Goal: Task Accomplishment & Management: Manage account settings

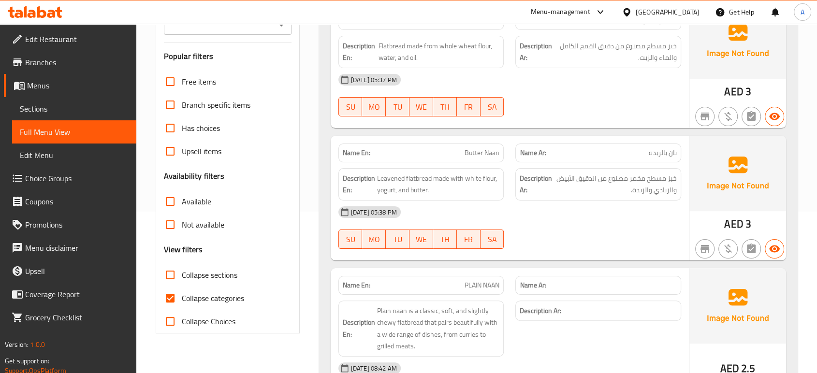
scroll to position [166, 0]
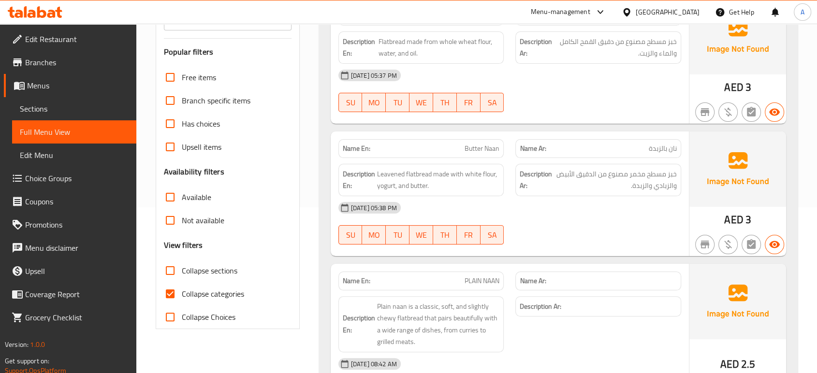
click at [187, 288] on span "Collapse categories" at bounding box center [213, 294] width 62 height 12
click at [182, 288] on input "Collapse categories" at bounding box center [169, 293] width 23 height 23
checkbox input "false"
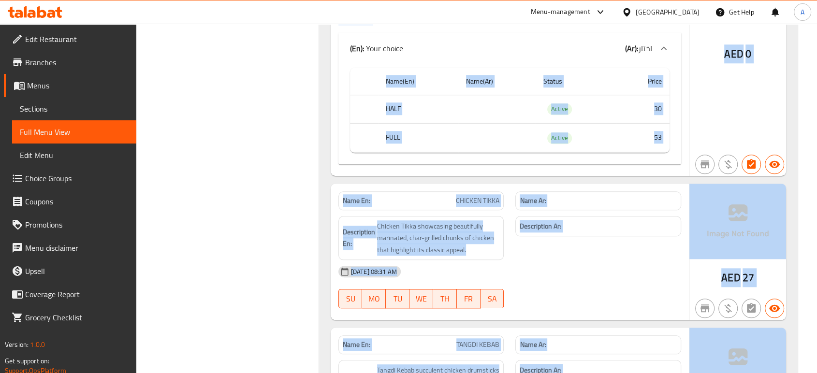
scroll to position [792, 0]
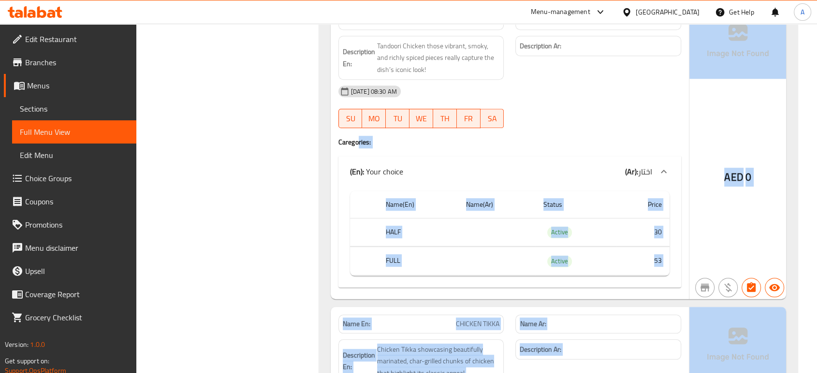
drag, startPoint x: 374, startPoint y: 255, endPoint x: 358, endPoint y: 141, distance: 115.2
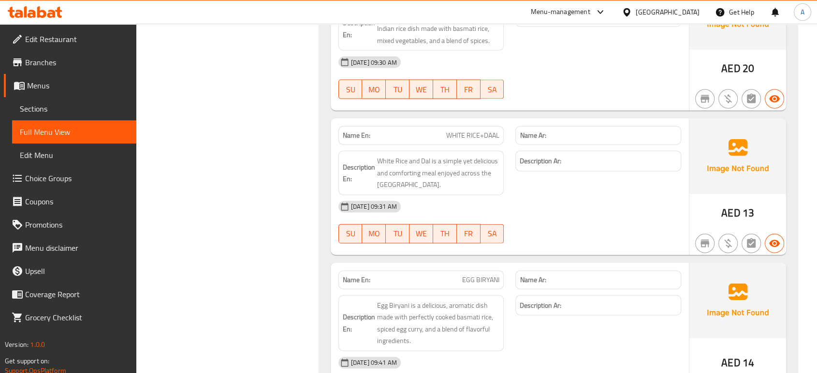
scroll to position [12151, 0]
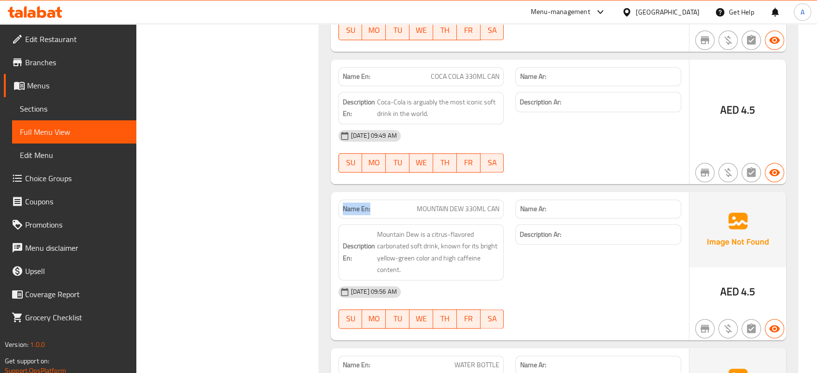
drag, startPoint x: 370, startPoint y: 74, endPoint x: 338, endPoint y: 75, distance: 31.9
copy strong "Name En:"
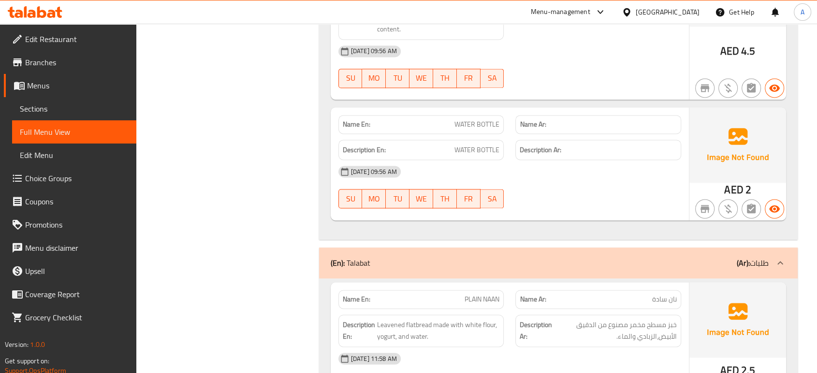
drag, startPoint x: 338, startPoint y: 75, endPoint x: 503, endPoint y: 398, distance: 362.6
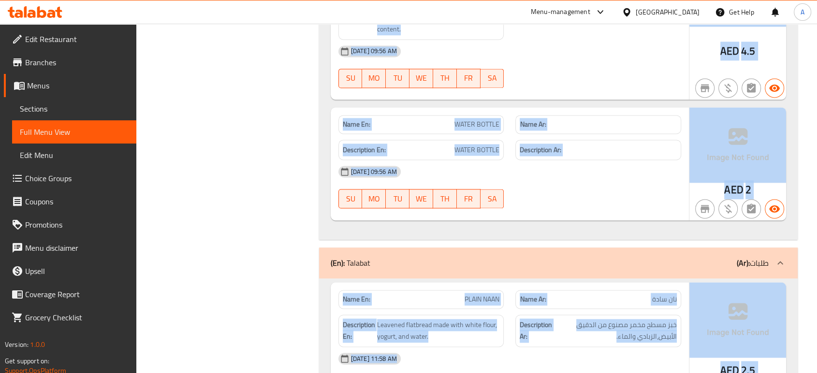
scroll to position [12426, 0]
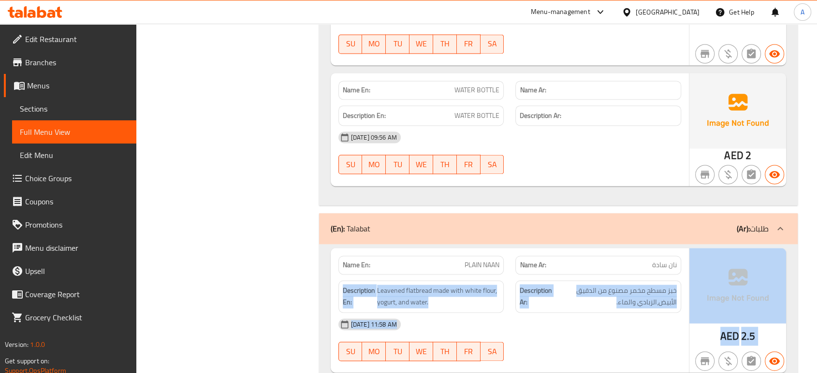
drag, startPoint x: 562, startPoint y: 309, endPoint x: 623, endPoint y: 129, distance: 190.2
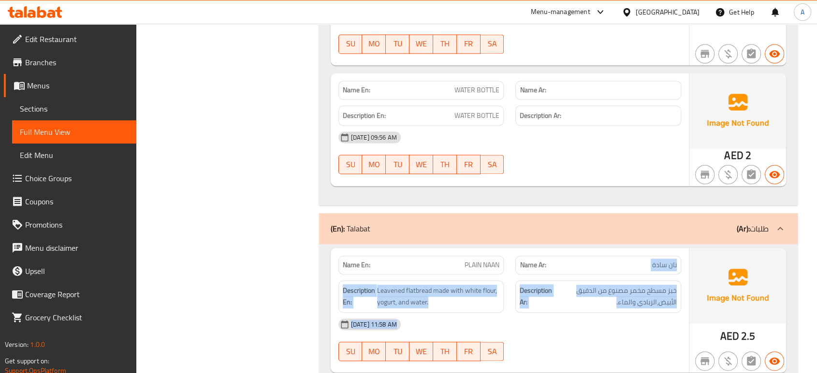
drag, startPoint x: 623, startPoint y: 129, endPoint x: 679, endPoint y: 181, distance: 76.2
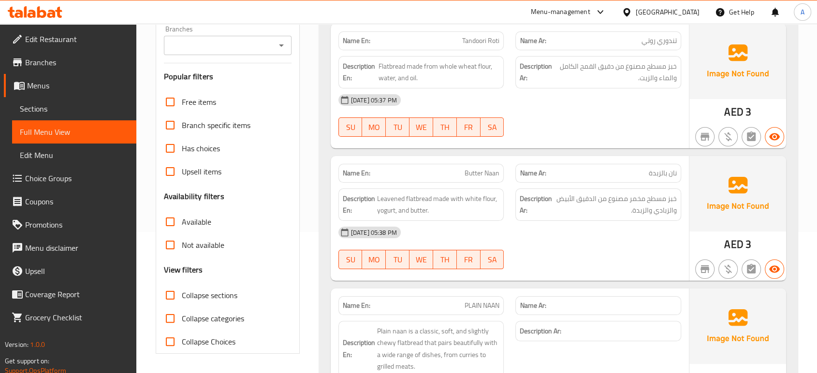
scroll to position [0, 0]
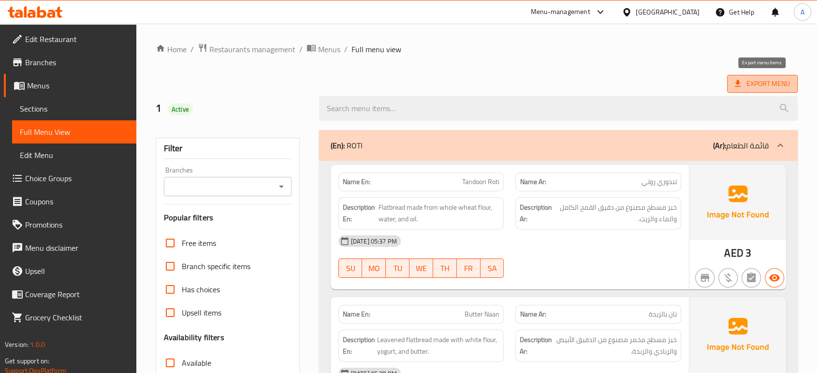
click at [753, 85] on span "Export Menu" at bounding box center [762, 84] width 55 height 12
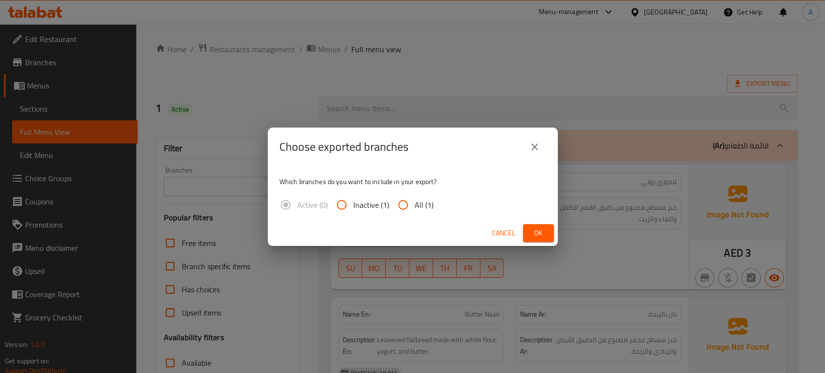
click at [418, 202] on span "All (1)" at bounding box center [424, 205] width 19 height 12
click at [415, 202] on input "All (1)" at bounding box center [402, 204] width 23 height 23
radio input "true"
click at [529, 227] on button "Ok" at bounding box center [538, 233] width 31 height 18
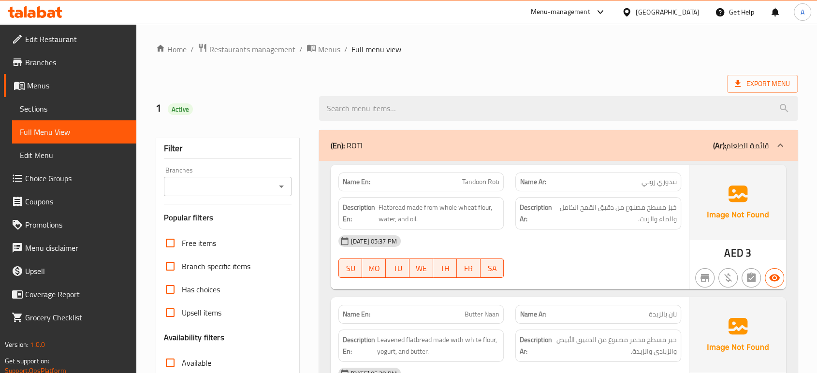
drag, startPoint x: 590, startPoint y: 171, endPoint x: 609, endPoint y: 4, distance: 167.3
click at [609, 24] on div "​ Menu-management United Arab Emirates Get Help A Edit Restaurant Branches Menu…" at bounding box center [408, 198] width 817 height 349
drag, startPoint x: 609, startPoint y: 4, endPoint x: 586, endPoint y: 60, distance: 60.2
click at [586, 60] on div "​ Menu-management United Arab Emirates Get Help A Edit Restaurant Branches Menu…" at bounding box center [408, 198] width 817 height 349
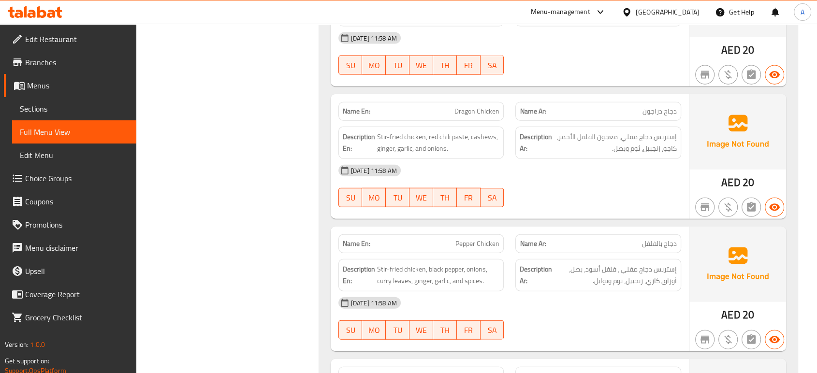
scroll to position [13241, 0]
copy span "Pepper Chicken"
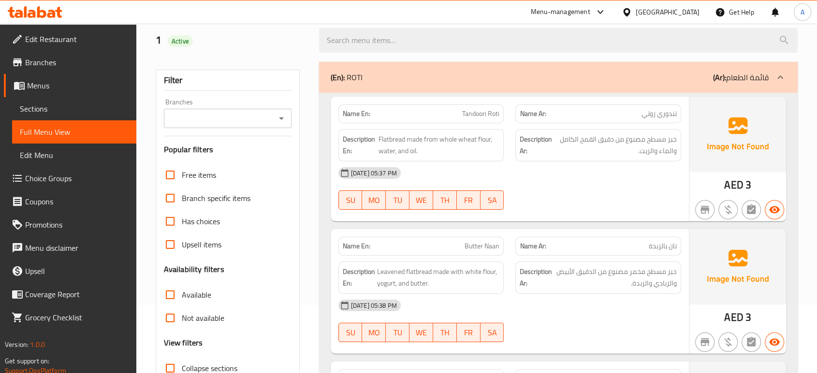
scroll to position [68, 0]
click at [58, 104] on span "Sections" at bounding box center [74, 109] width 109 height 12
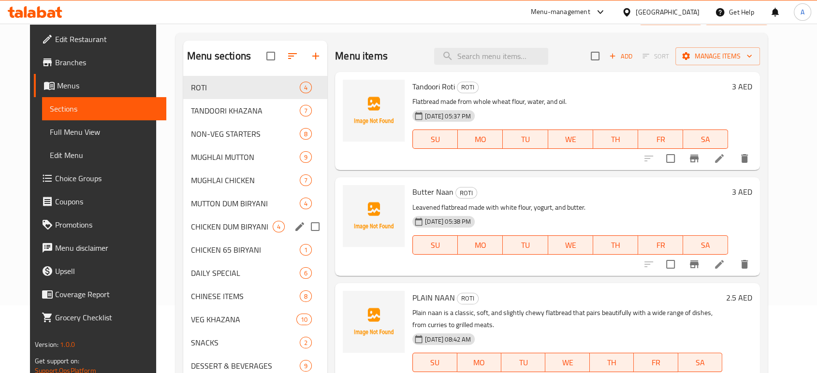
scroll to position [135, 0]
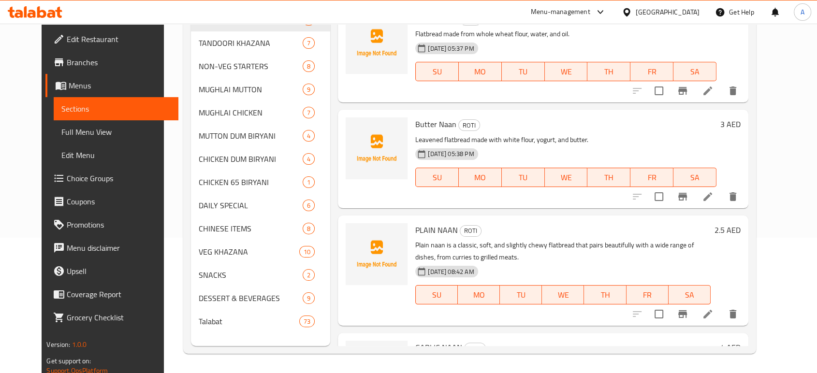
click at [368, 192] on div at bounding box center [377, 159] width 70 height 90
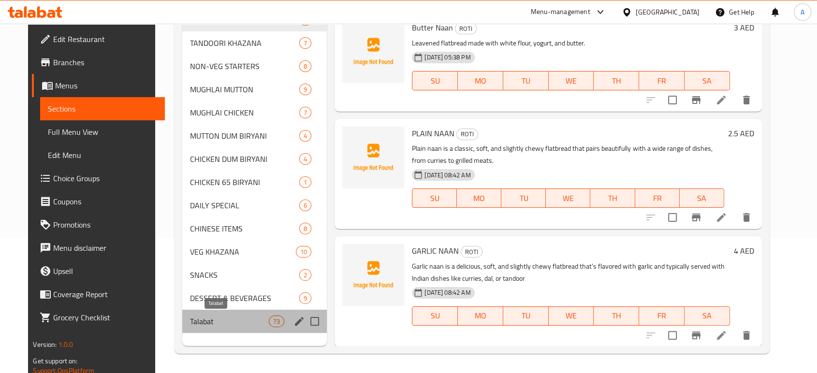
click at [197, 326] on span "Talabat" at bounding box center [229, 322] width 79 height 12
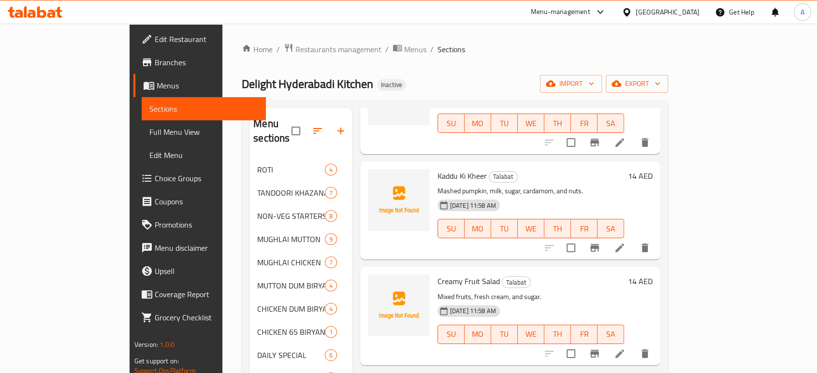
click at [352, 175] on div "Menu items Add Sort Manage items PLAIN NAAN Talabat Leavened flatbread made wit…" at bounding box center [506, 307] width 308 height 399
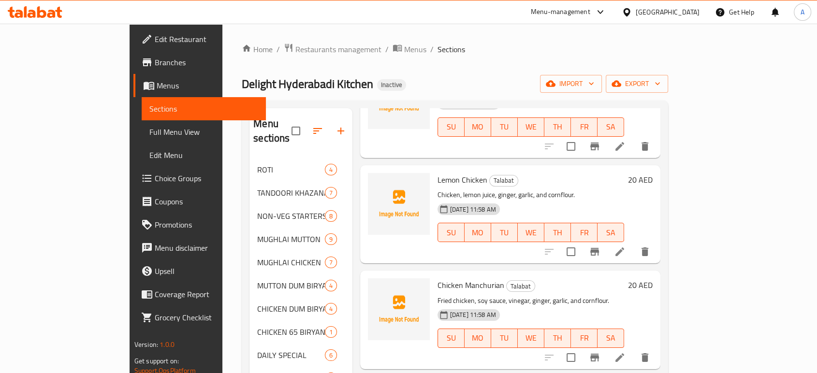
scroll to position [871, 0]
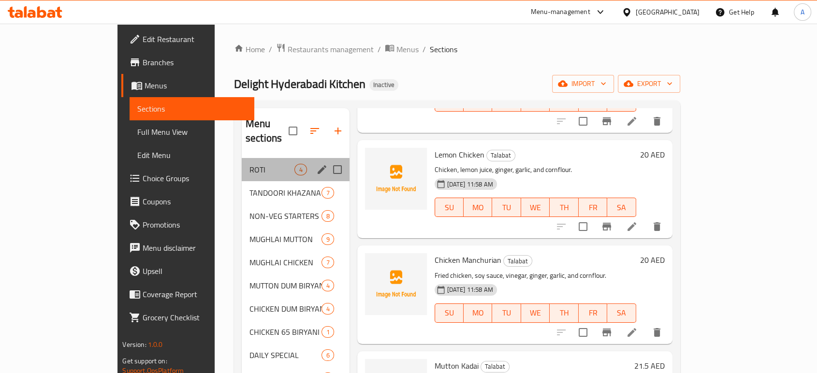
click at [274, 158] on div "ROTI 4" at bounding box center [296, 169] width 108 height 23
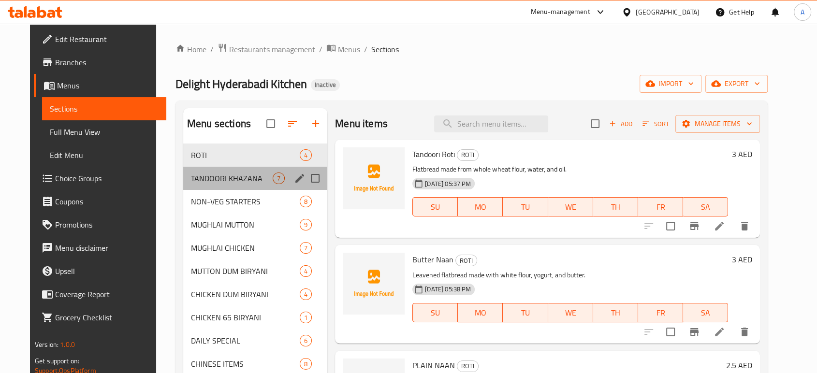
click at [231, 184] on div "TANDOORI KHAZANA 7" at bounding box center [255, 178] width 144 height 23
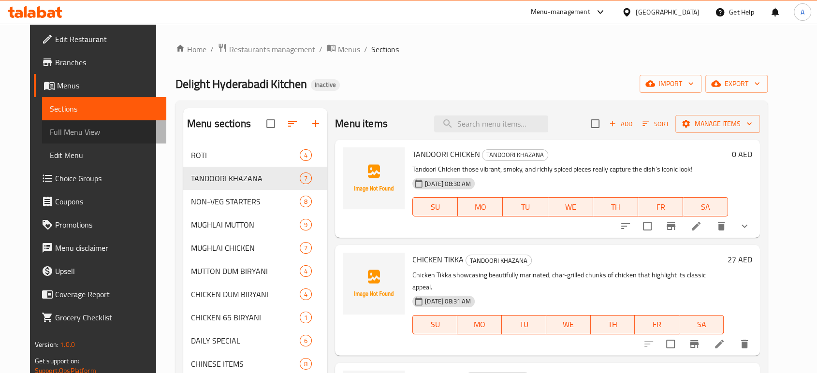
click at [66, 131] on span "Full Menu View" at bounding box center [104, 132] width 109 height 12
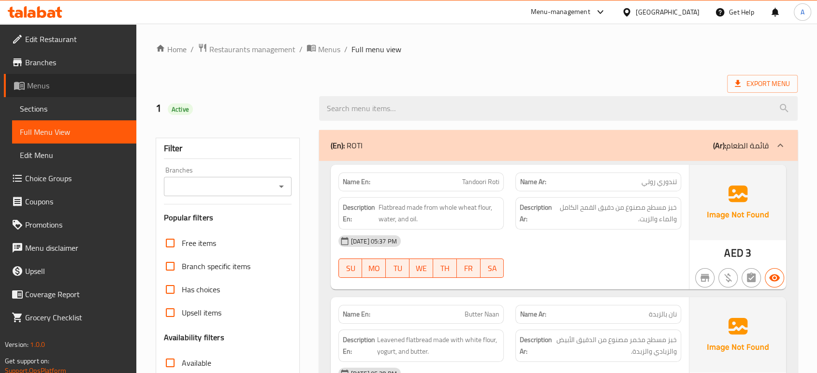
click at [84, 86] on span "Menus" at bounding box center [77, 86] width 101 height 12
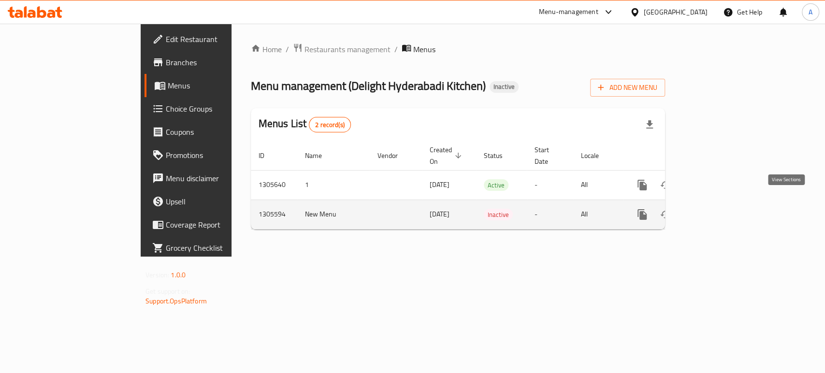
click at [723, 203] on link "enhanced table" at bounding box center [711, 214] width 23 height 23
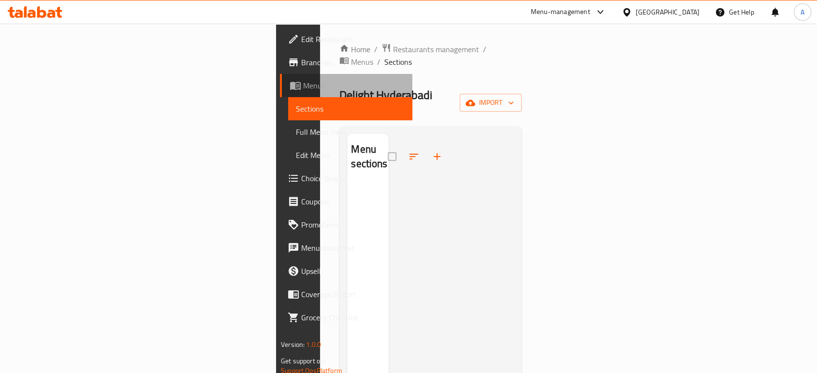
click at [303, 83] on span "Menus" at bounding box center [353, 86] width 101 height 12
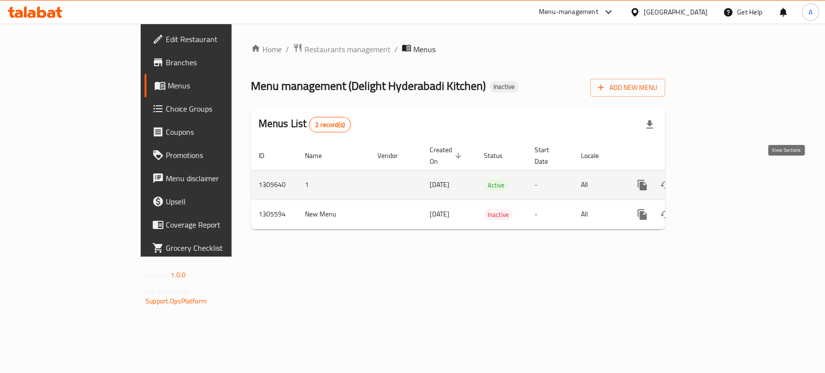
click at [718, 179] on icon "enhanced table" at bounding box center [712, 185] width 12 height 12
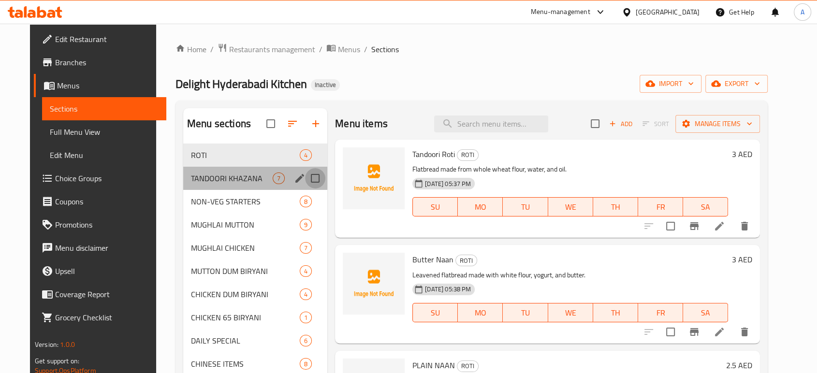
click at [305, 178] on input "Menu sections" at bounding box center [315, 178] width 20 height 20
checkbox input "true"
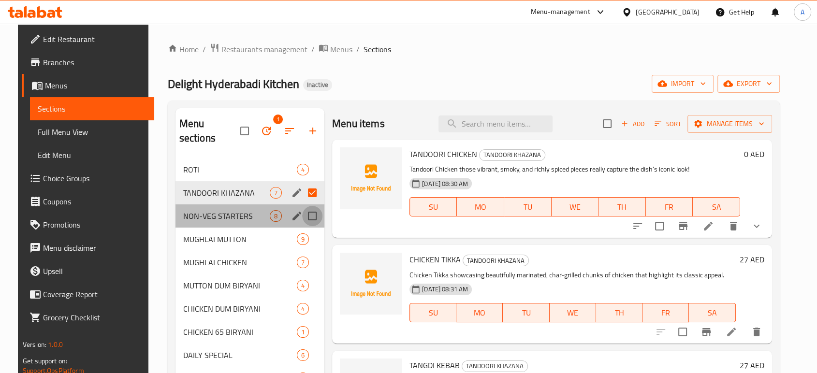
click at [308, 206] on input "Menu sections" at bounding box center [312, 216] width 20 height 20
checkbox input "true"
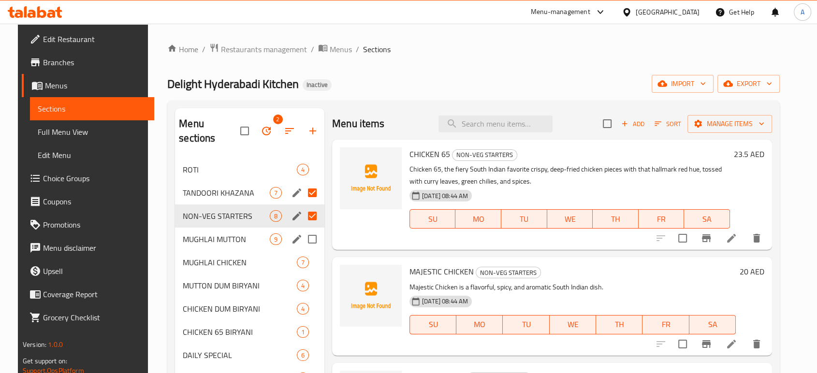
click at [306, 229] on input "Menu sections" at bounding box center [312, 239] width 20 height 20
checkbox input "true"
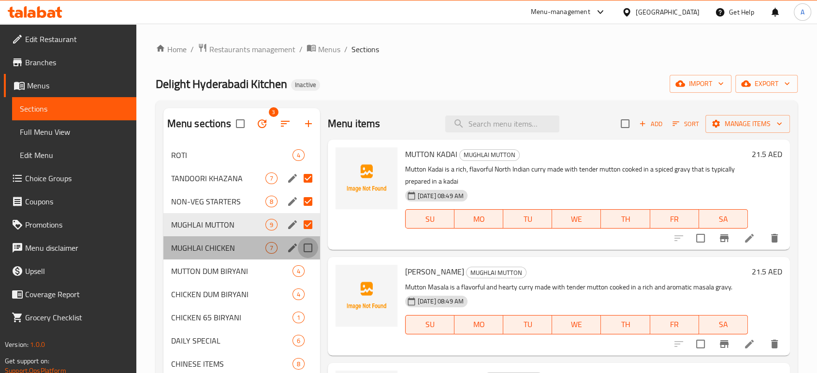
click at [308, 245] on input "Menu sections" at bounding box center [308, 248] width 20 height 20
checkbox input "true"
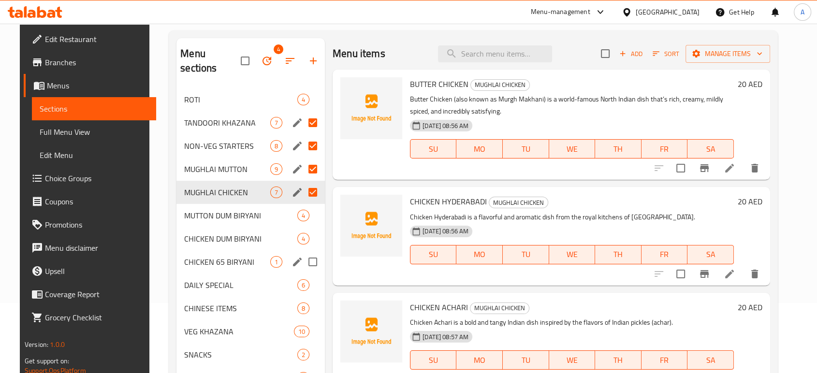
scroll to position [71, 0]
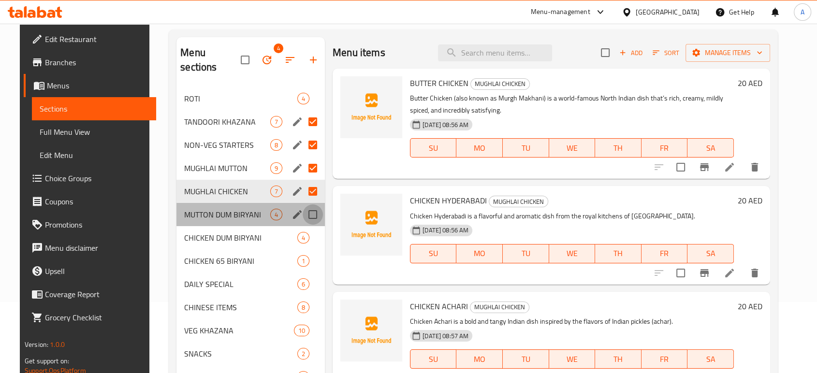
click at [310, 204] on input "Menu sections" at bounding box center [312, 214] width 20 height 20
checkbox input "true"
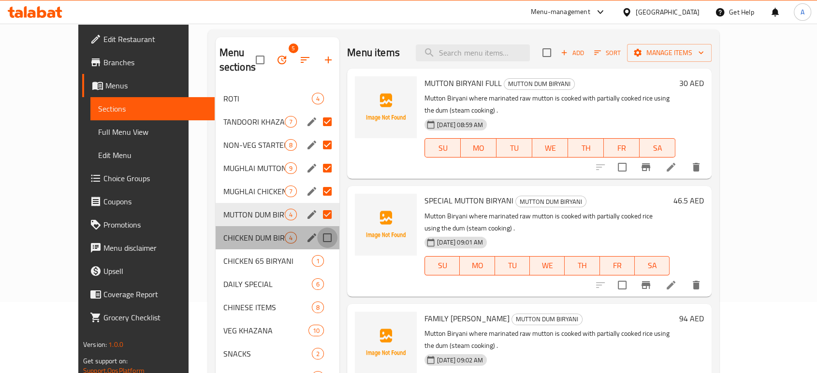
click at [317, 228] on input "Menu sections" at bounding box center [327, 238] width 20 height 20
checkbox input "true"
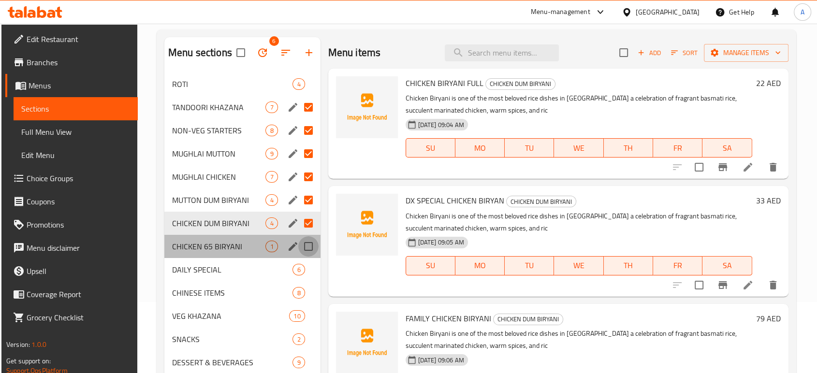
click at [309, 243] on input "Menu sections" at bounding box center [308, 246] width 20 height 20
checkbox input "true"
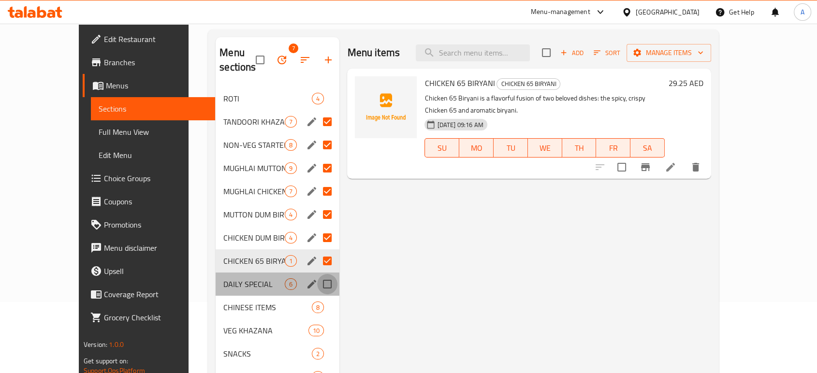
click at [317, 274] on input "Menu sections" at bounding box center [327, 284] width 20 height 20
checkbox input "true"
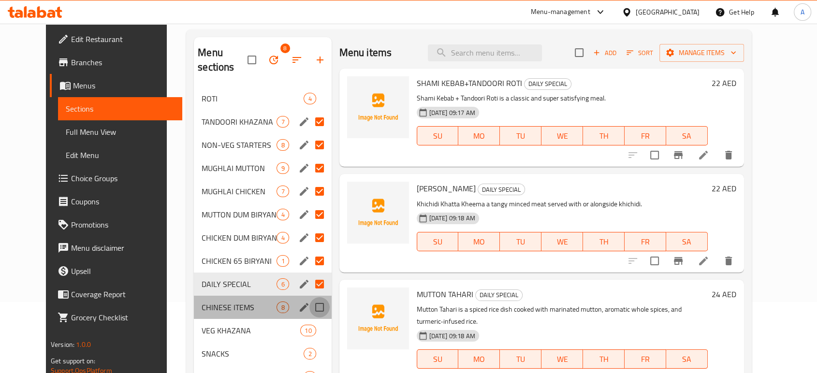
click at [309, 297] on input "Menu sections" at bounding box center [319, 307] width 20 height 20
checkbox input "true"
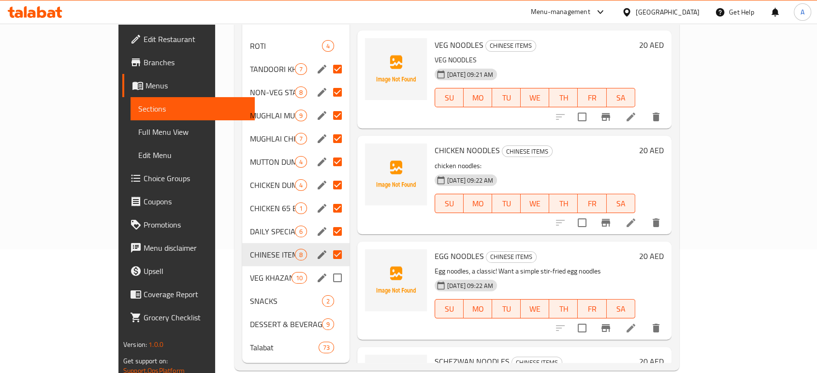
scroll to position [129, 0]
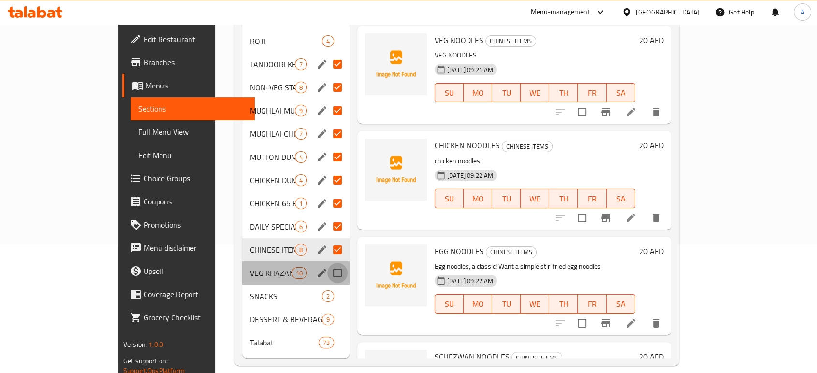
click at [327, 263] on input "Menu sections" at bounding box center [337, 273] width 20 height 20
checkbox input "true"
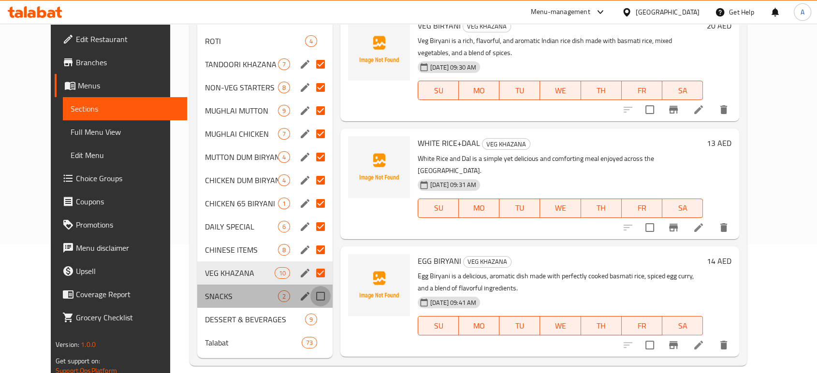
click at [310, 286] on input "Menu sections" at bounding box center [320, 296] width 20 height 20
checkbox input "true"
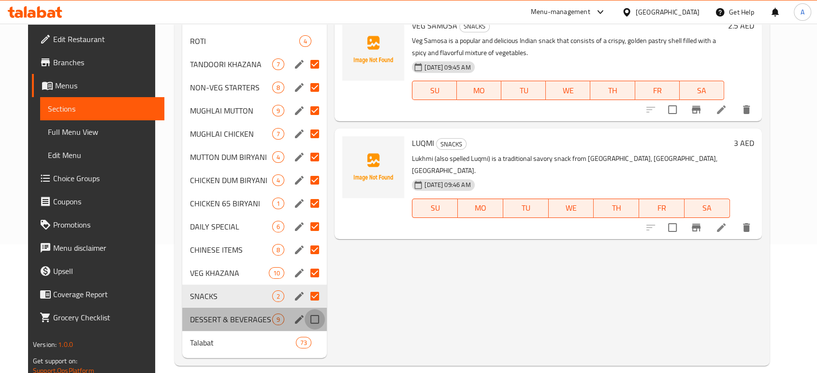
click at [308, 309] on input "Menu sections" at bounding box center [314, 319] width 20 height 20
checkbox input "true"
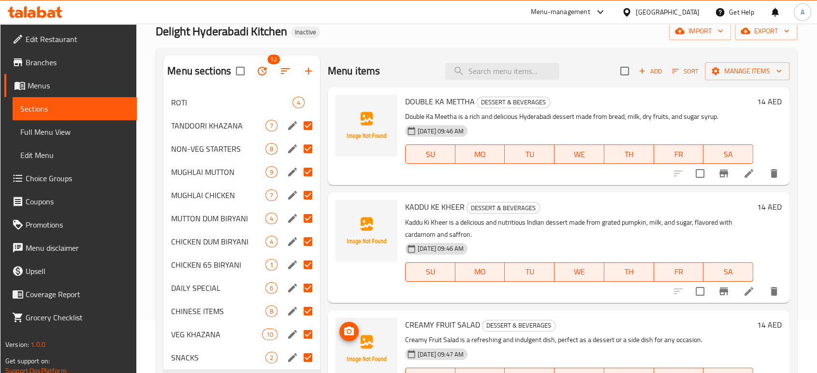
scroll to position [51, 0]
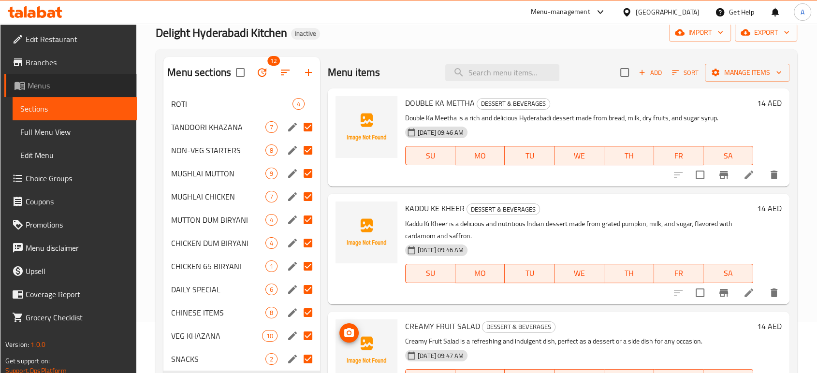
click at [89, 84] on span "Menus" at bounding box center [78, 86] width 101 height 12
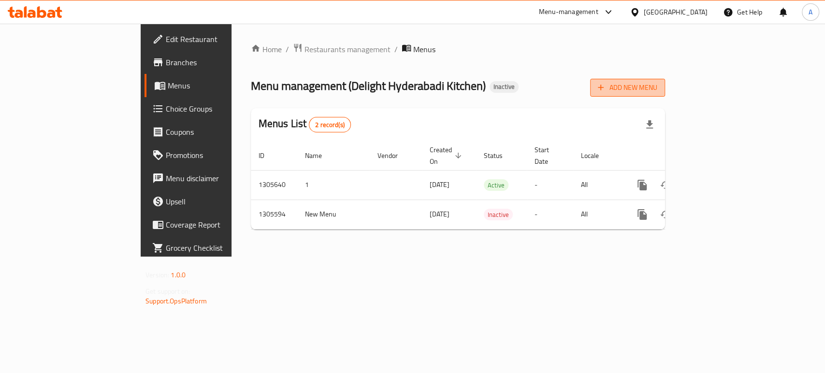
click at [657, 91] on span "Add New Menu" at bounding box center [627, 88] width 59 height 12
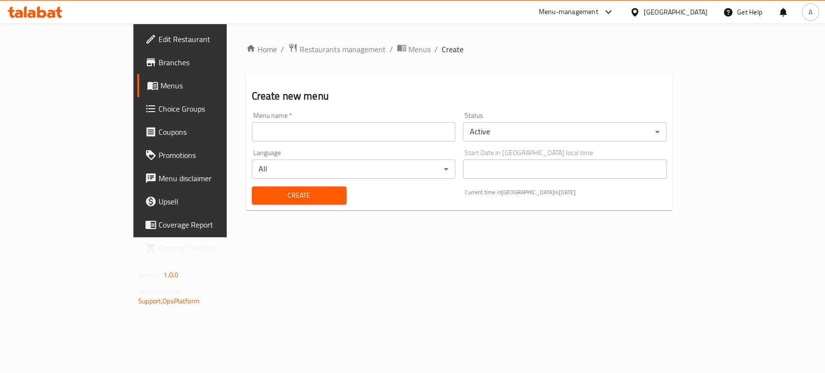
click at [417, 127] on input "text" at bounding box center [353, 131] width 203 height 19
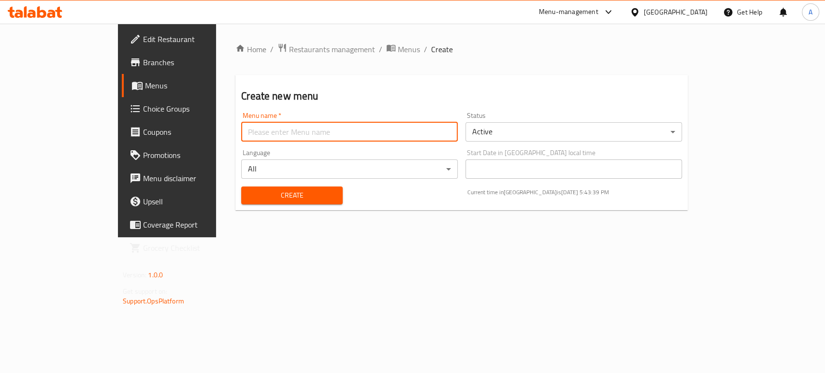
type input "menu"
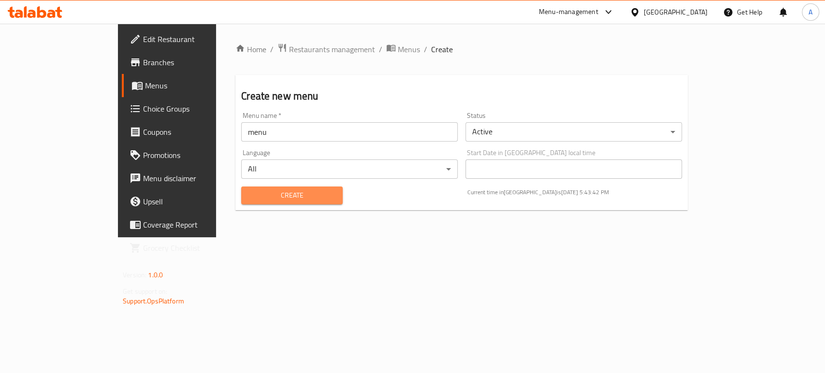
click at [249, 192] on span "Create" at bounding box center [292, 195] width 86 height 12
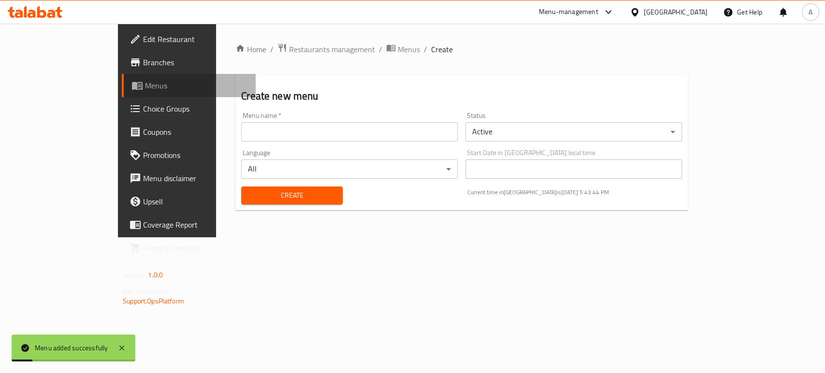
click at [145, 88] on span "Menus" at bounding box center [196, 86] width 103 height 12
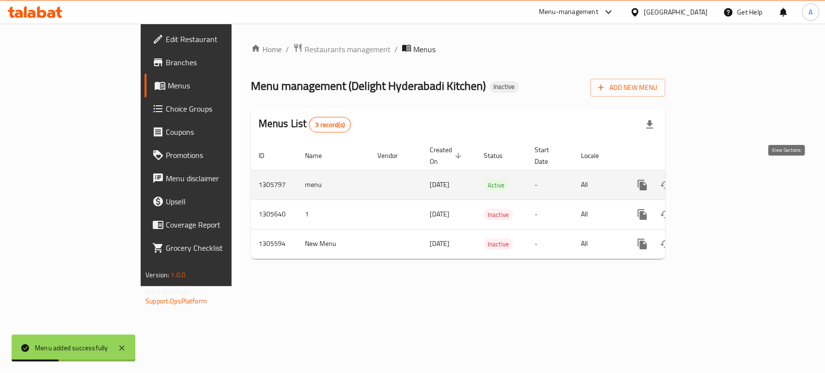
click at [718, 179] on icon "enhanced table" at bounding box center [712, 185] width 12 height 12
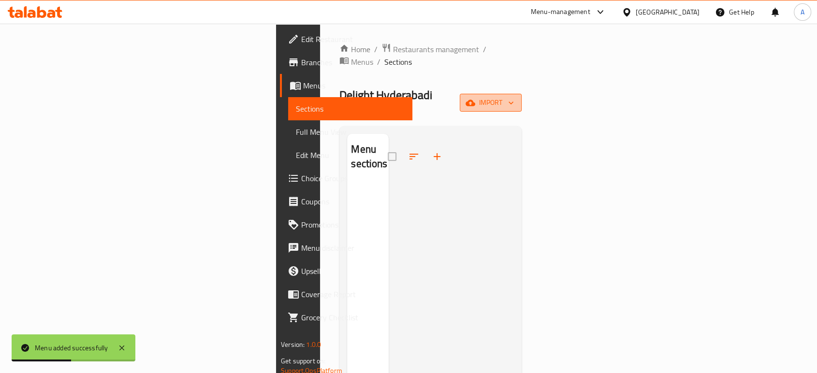
click at [514, 97] on span "import" at bounding box center [490, 103] width 46 height 12
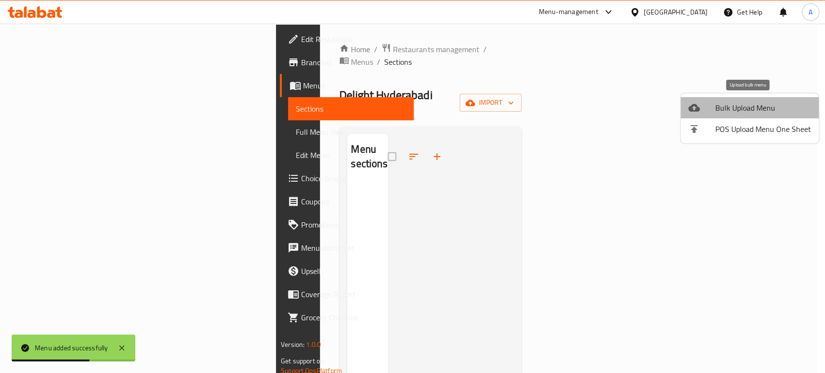
click at [750, 115] on li "Bulk Upload Menu" at bounding box center [749, 107] width 138 height 21
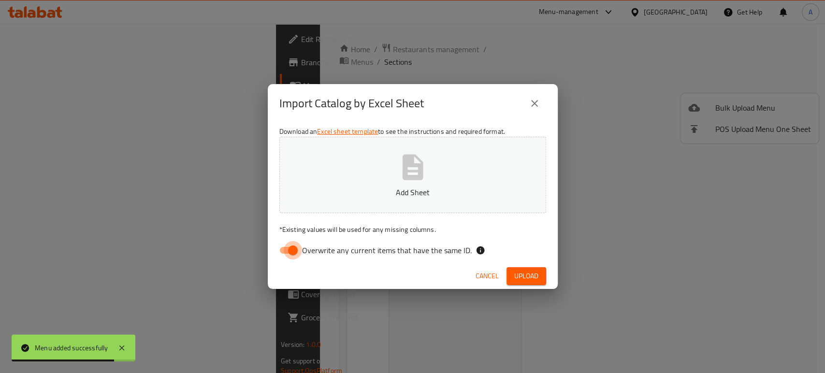
click at [293, 251] on input "Overwrite any current items that have the same ID." at bounding box center [292, 250] width 55 height 18
checkbox input "false"
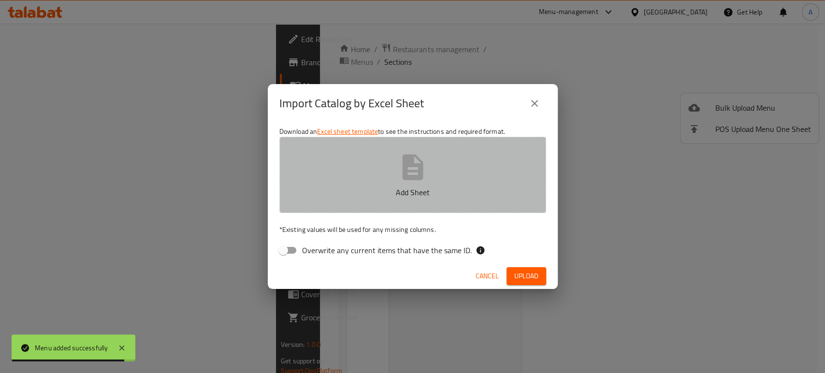
click at [389, 187] on p "Add Sheet" at bounding box center [412, 193] width 237 height 12
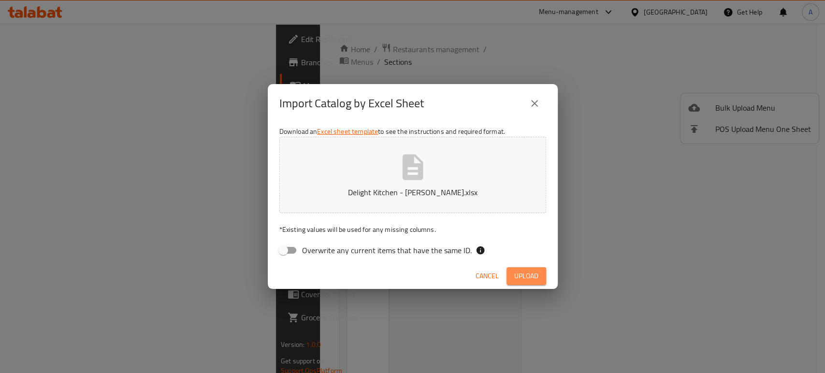
click at [541, 274] on button "Upload" at bounding box center [526, 276] width 40 height 18
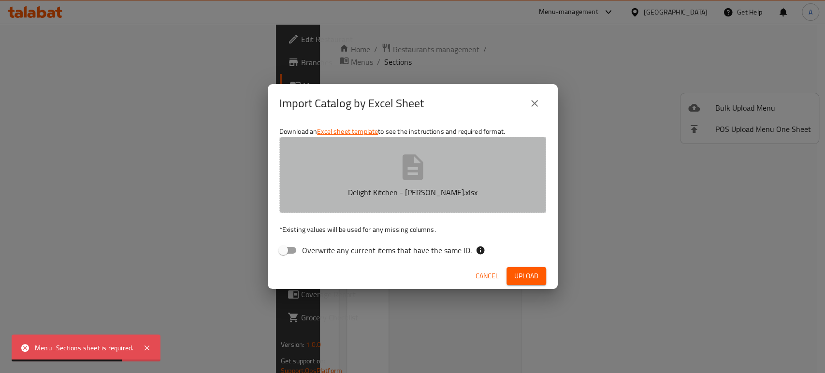
click at [433, 179] on button "Delight Kitchen - Samah Marei.xlsx" at bounding box center [412, 175] width 267 height 76
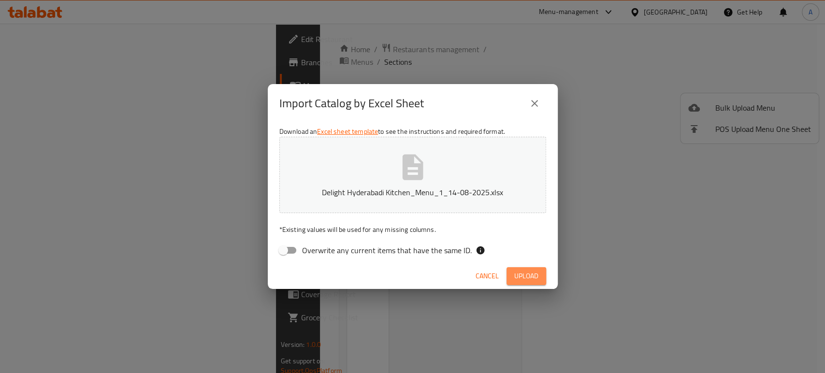
click at [531, 270] on span "Upload" at bounding box center [526, 276] width 24 height 12
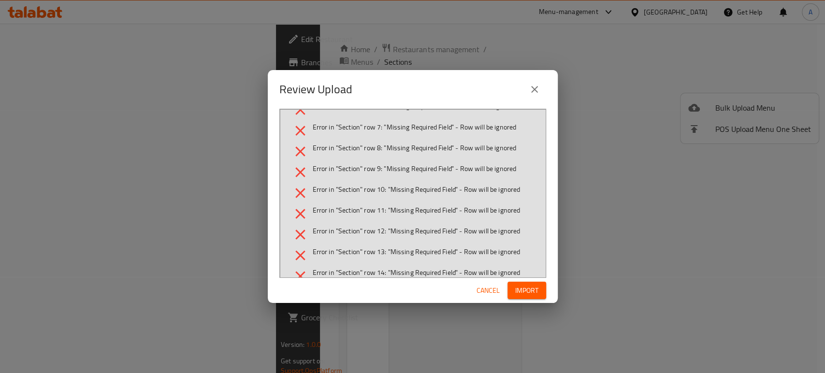
scroll to position [86, 0]
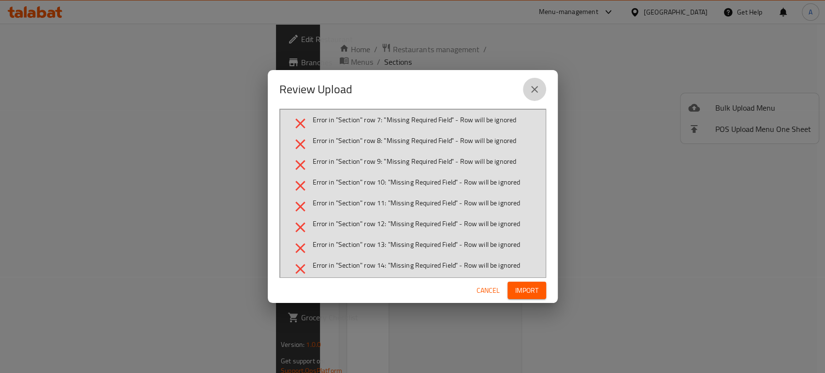
click at [535, 94] on icon "close" at bounding box center [535, 90] width 12 height 12
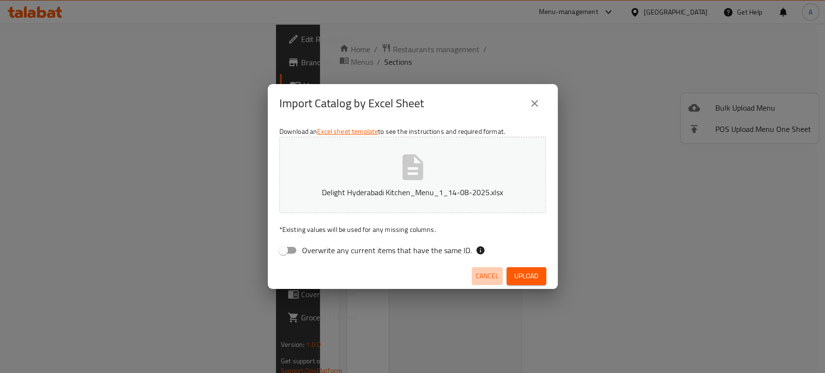
click at [495, 268] on button "Cancel" at bounding box center [487, 276] width 31 height 18
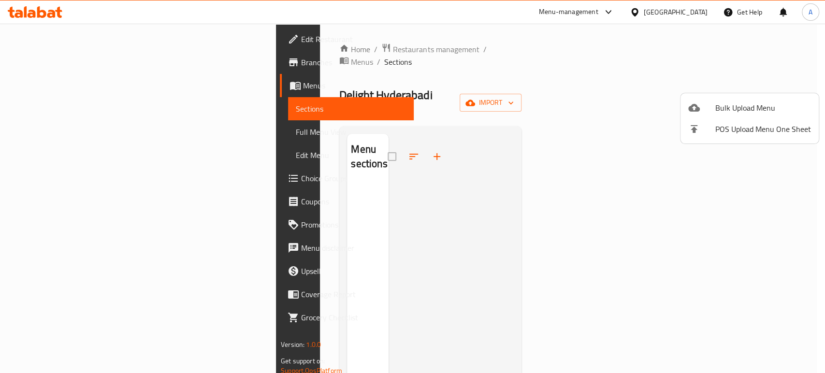
click at [70, 92] on div at bounding box center [412, 186] width 825 height 373
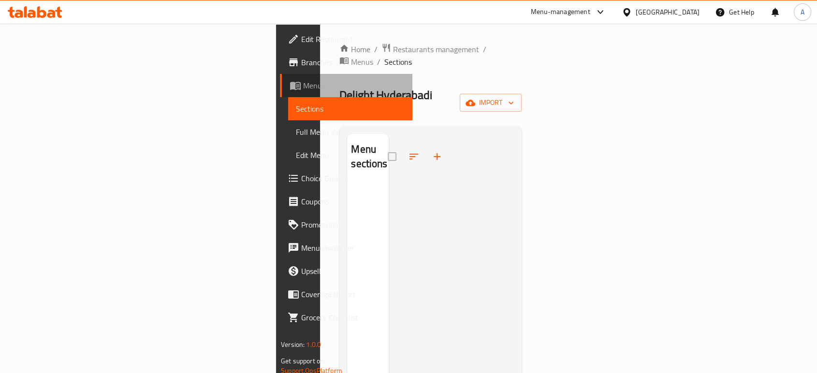
click at [303, 90] on span "Menus" at bounding box center [353, 86] width 101 height 12
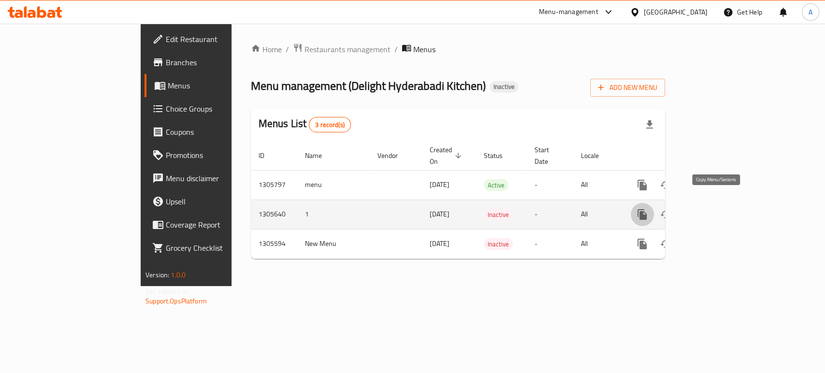
click at [647, 209] on icon "more" at bounding box center [641, 214] width 9 height 11
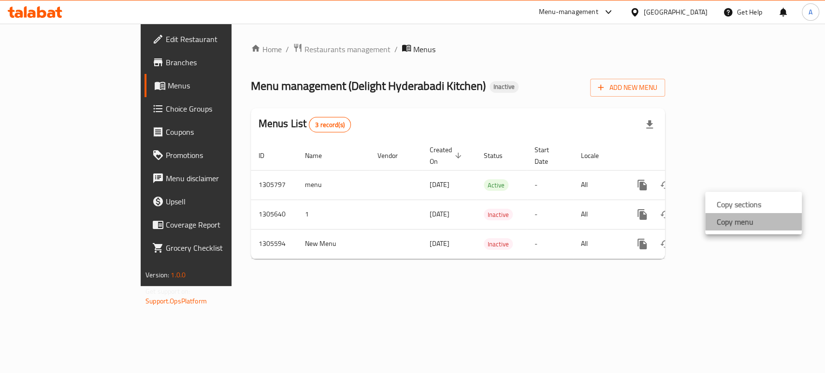
click at [756, 217] on li "Copy menu" at bounding box center [753, 221] width 97 height 17
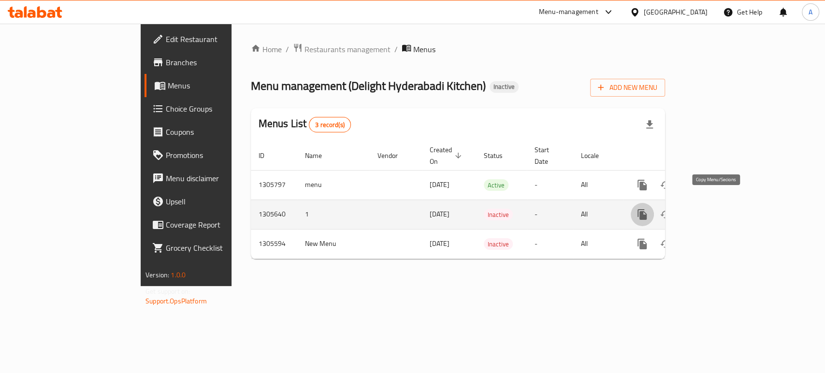
click at [647, 209] on icon "more" at bounding box center [641, 214] width 9 height 11
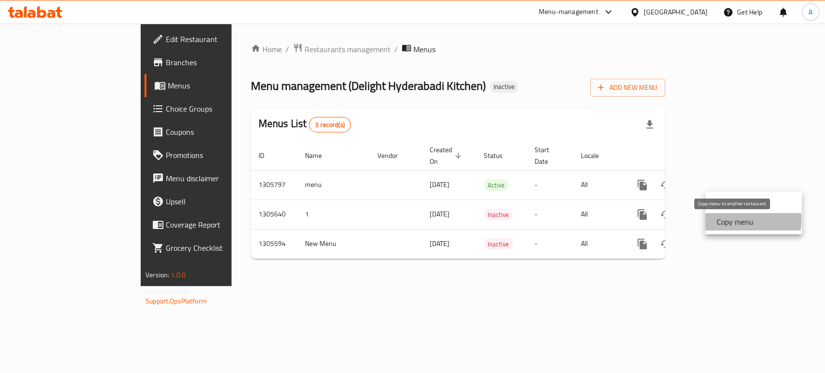
click at [729, 219] on strong "Copy menu" at bounding box center [735, 222] width 37 height 12
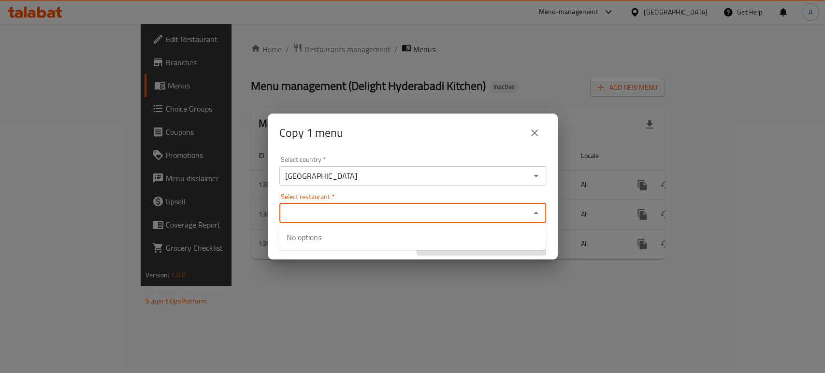
click at [485, 211] on input "Select restaurant   *" at bounding box center [404, 213] width 245 height 14
type input "ي"
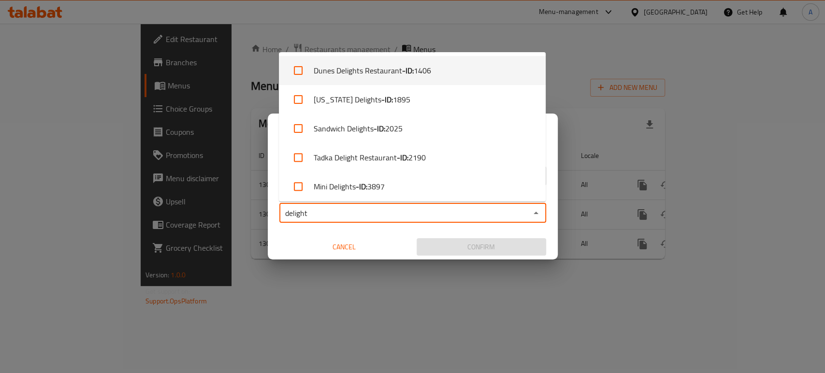
type input "delight"
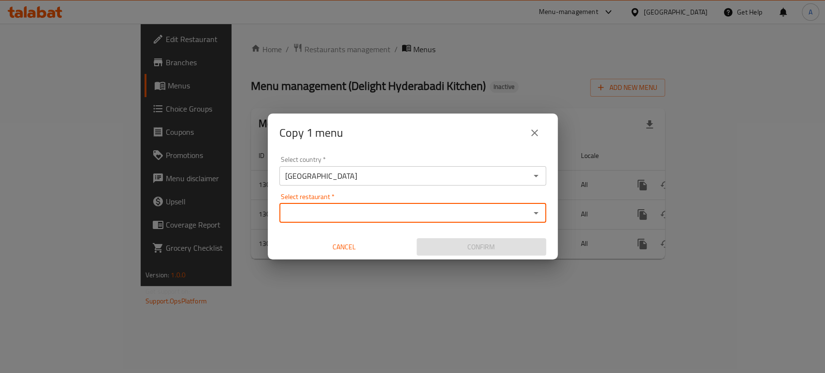
click at [344, 210] on input "Select restaurant   *" at bounding box center [404, 213] width 245 height 14
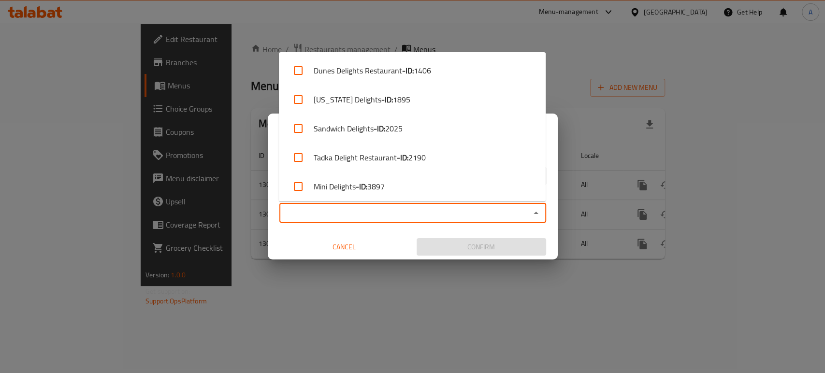
paste input "DELIGHT HYDERABADI KITCHEN - L.L.C - S.P.C"
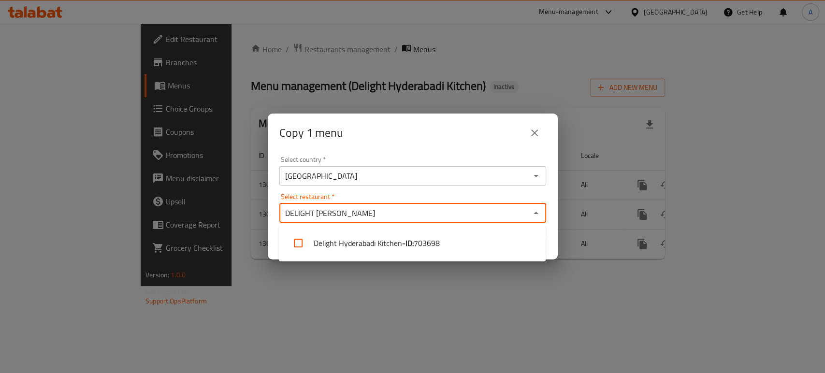
type input "DELIGHT HYDER"
click at [382, 210] on input "Select restaurant   *" at bounding box center [404, 213] width 245 height 14
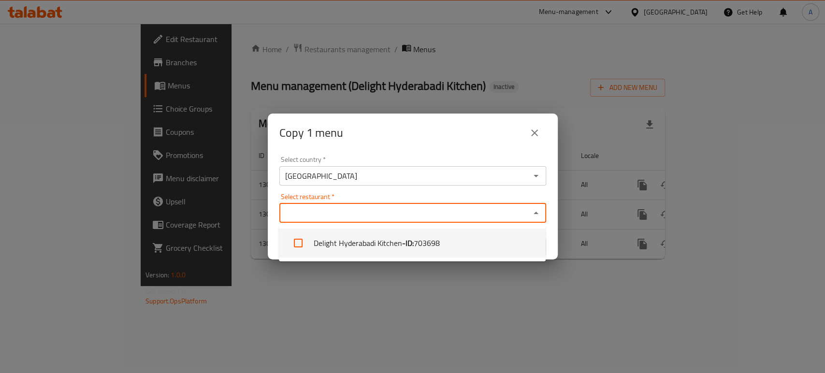
click at [374, 243] on li "Delight Hyderabadi Kitchen - ID: 703698" at bounding box center [412, 243] width 267 height 29
checkbox input "true"
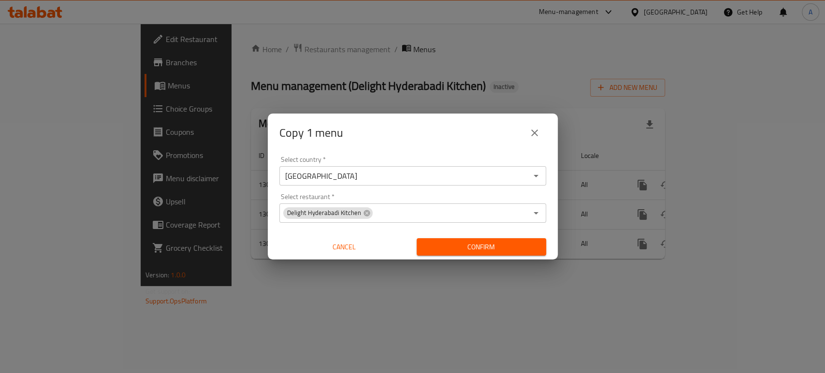
click at [554, 242] on div "Select country   * United Arab Emirates Select country * Select restaurant   * …" at bounding box center [413, 206] width 290 height 108
click at [530, 247] on span "Confirm" at bounding box center [481, 247] width 114 height 12
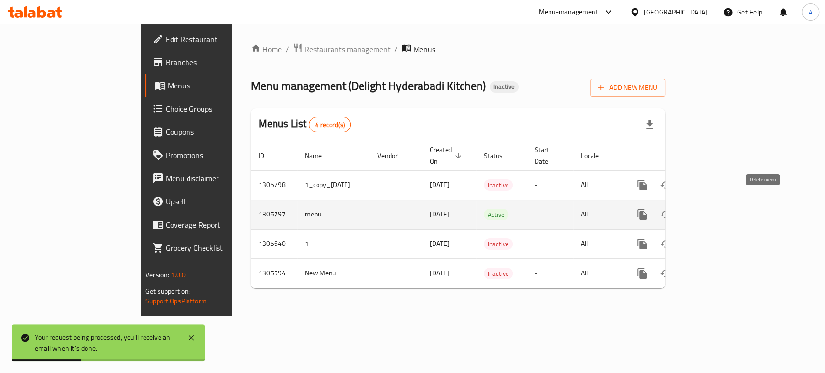
click at [692, 210] on icon "enhanced table" at bounding box center [688, 214] width 7 height 9
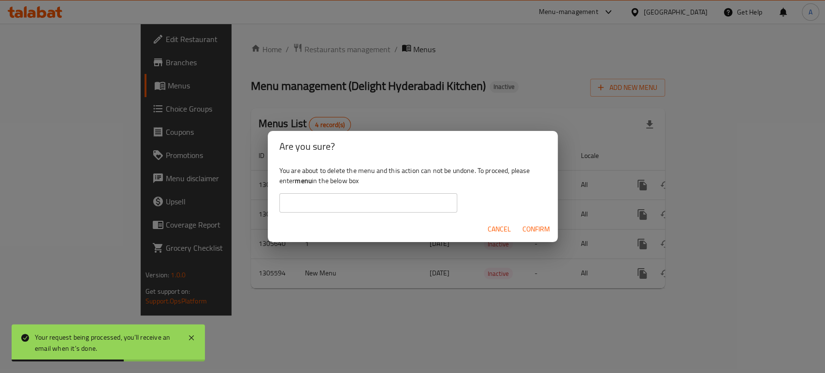
click at [308, 182] on b "menu" at bounding box center [303, 180] width 17 height 13
copy div "menu"
click at [308, 202] on input "text" at bounding box center [368, 202] width 178 height 19
paste input "menu"
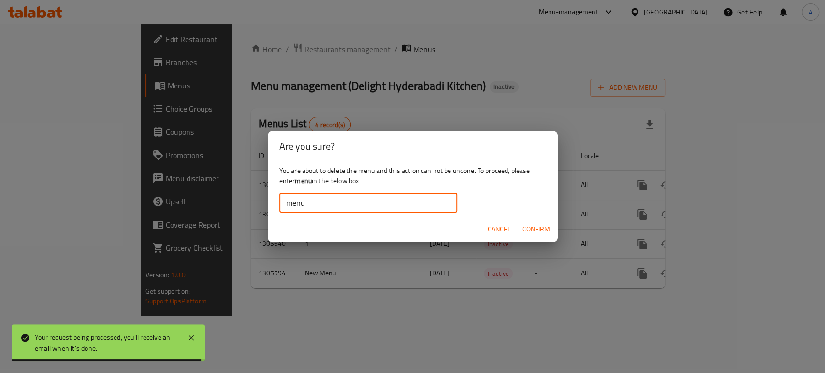
type input "menu"
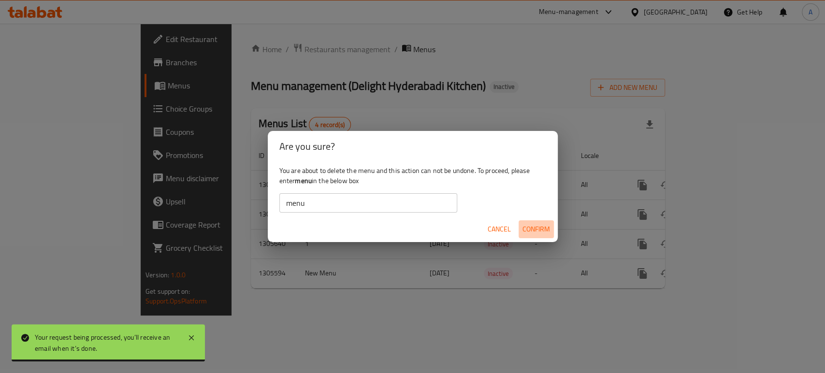
click at [533, 223] on span "Confirm" at bounding box center [536, 229] width 28 height 12
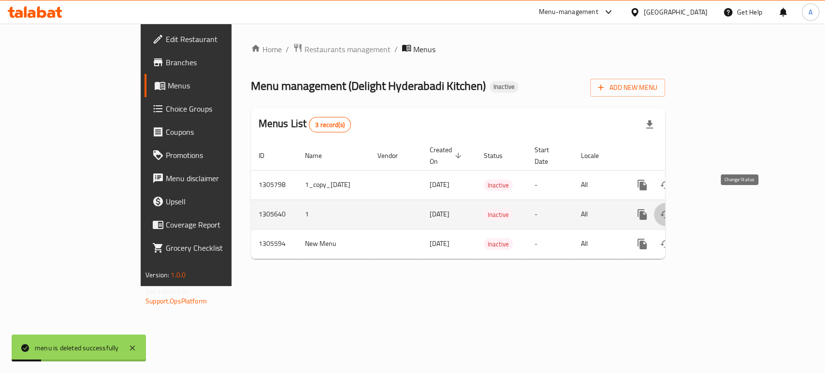
click at [671, 209] on icon "enhanced table" at bounding box center [666, 215] width 12 height 12
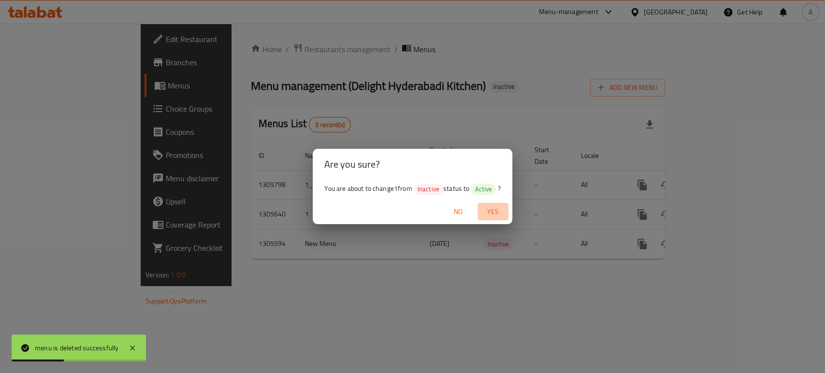
click at [502, 211] on span "Yes" at bounding box center [492, 212] width 23 height 12
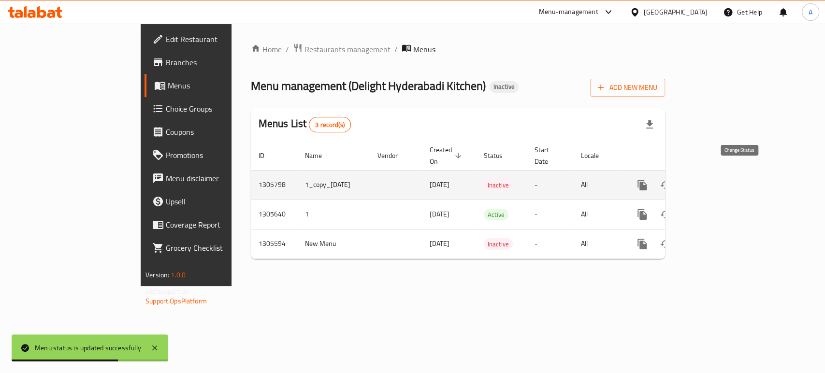
click at [677, 173] on button "enhanced table" at bounding box center [665, 184] width 23 height 23
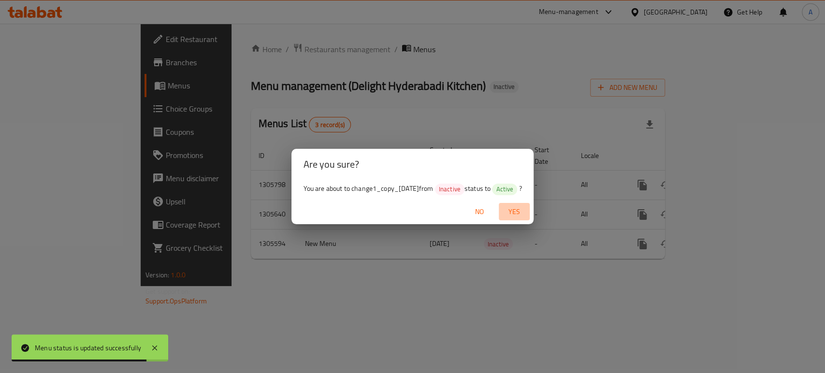
click at [526, 210] on span "Yes" at bounding box center [514, 212] width 23 height 12
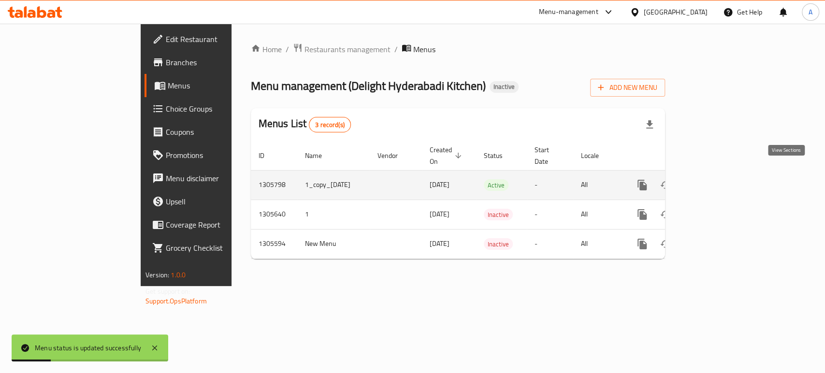
click at [718, 179] on icon "enhanced table" at bounding box center [712, 185] width 12 height 12
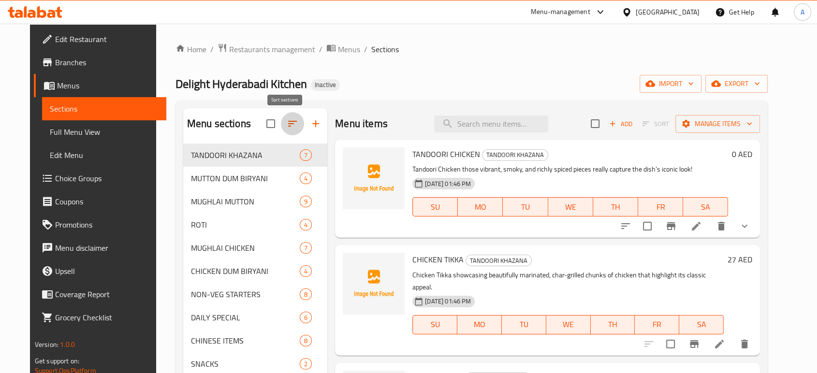
click at [287, 128] on icon "button" at bounding box center [293, 124] width 12 height 12
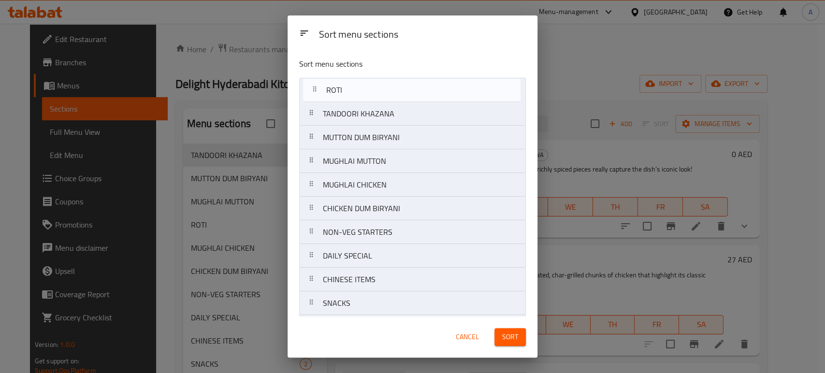
drag, startPoint x: 358, startPoint y: 169, endPoint x: 361, endPoint y: 92, distance: 77.4
click at [361, 92] on nav "TANDOORI KHAZANA MUTTON DUM BIRYANI MUGHLAI MUTTON ROTI MUGHLAI CHICKEN CHICKEN…" at bounding box center [412, 244] width 227 height 332
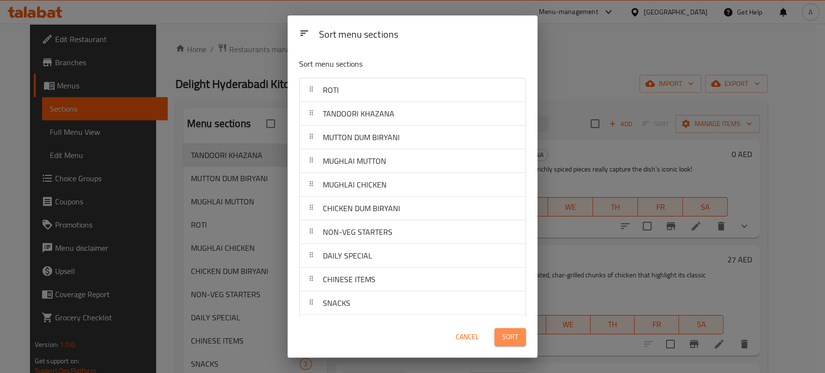
click at [507, 332] on span "Sort" at bounding box center [510, 337] width 16 height 12
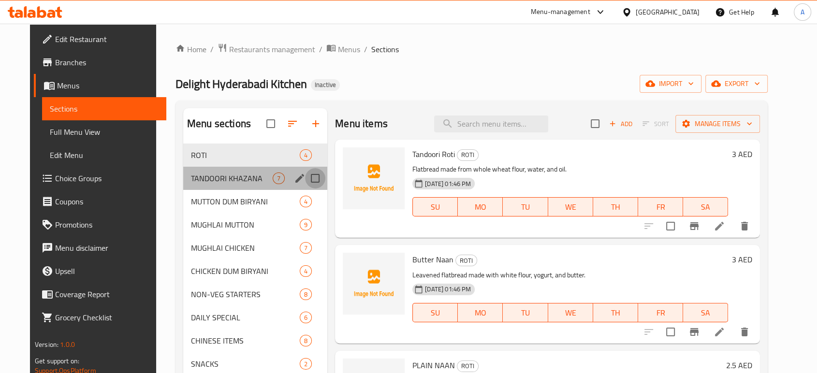
click at [307, 175] on input "Menu sections" at bounding box center [315, 178] width 20 height 20
checkbox input "true"
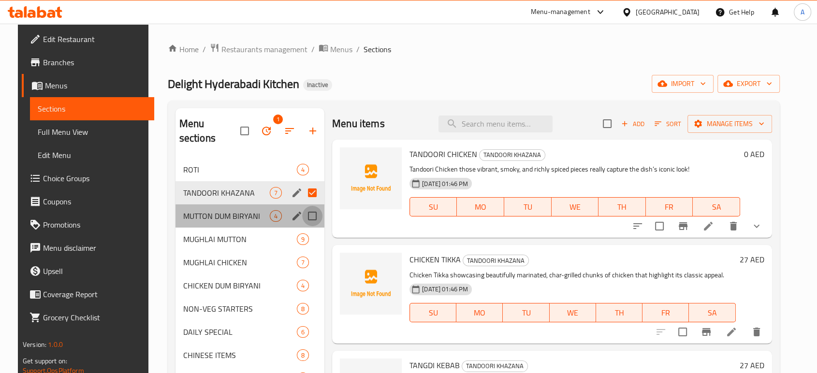
click at [309, 206] on input "Menu sections" at bounding box center [312, 216] width 20 height 20
checkbox input "true"
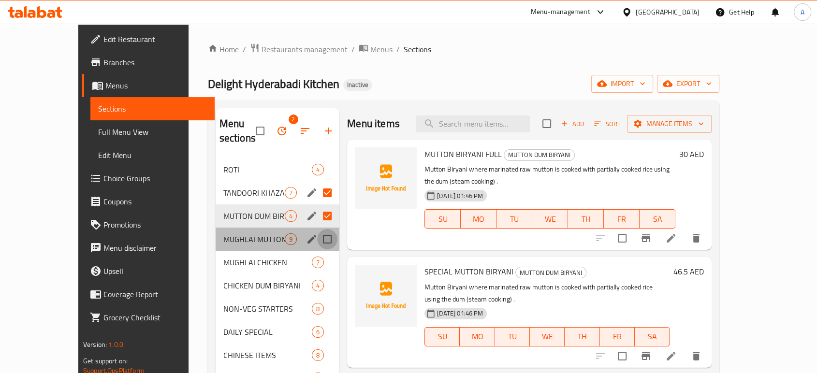
click at [317, 229] on input "Menu sections" at bounding box center [327, 239] width 20 height 20
checkbox input "true"
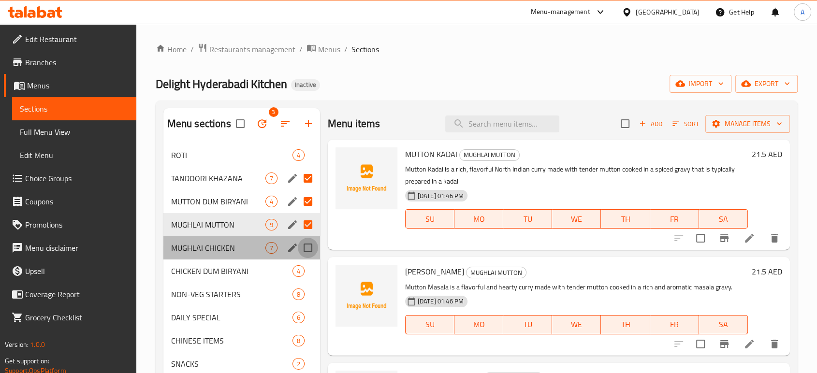
click at [312, 242] on input "Menu sections" at bounding box center [308, 248] width 20 height 20
checkbox input "true"
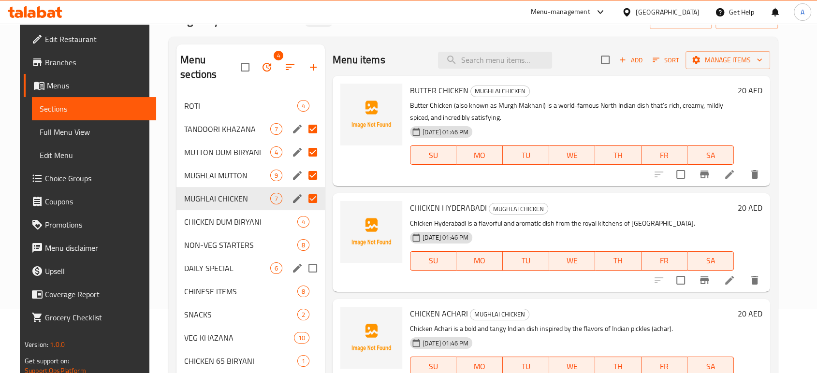
scroll to position [68, 0]
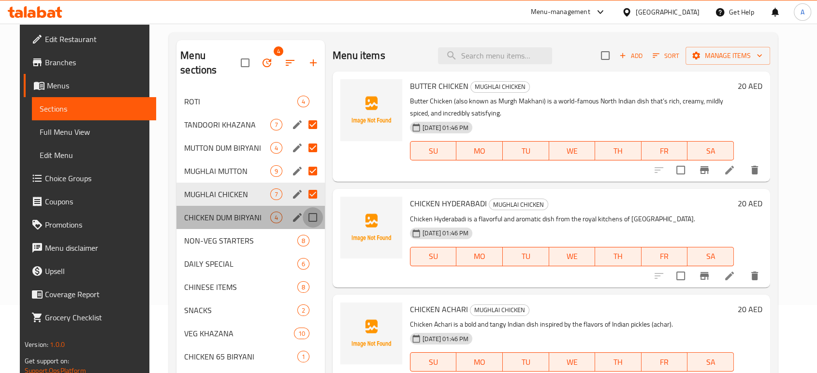
click at [309, 207] on input "Menu sections" at bounding box center [312, 217] width 20 height 20
checkbox input "true"
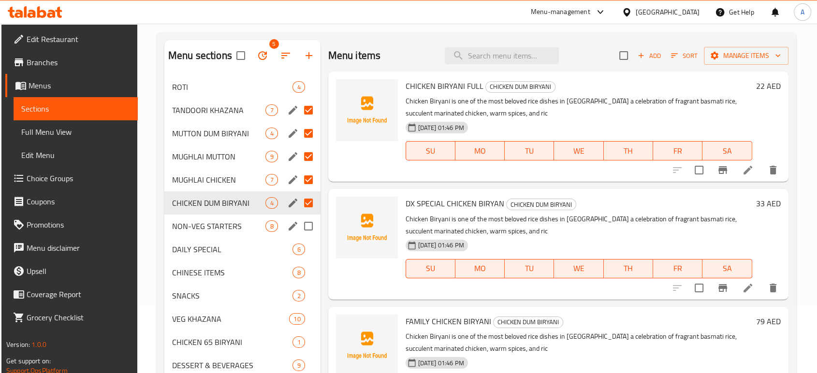
click at [309, 219] on input "Menu sections" at bounding box center [308, 226] width 20 height 20
checkbox input "true"
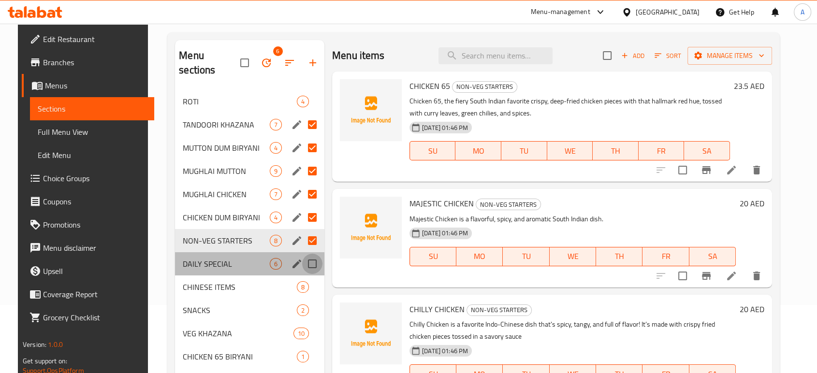
click at [308, 254] on input "Menu sections" at bounding box center [312, 264] width 20 height 20
checkbox input "true"
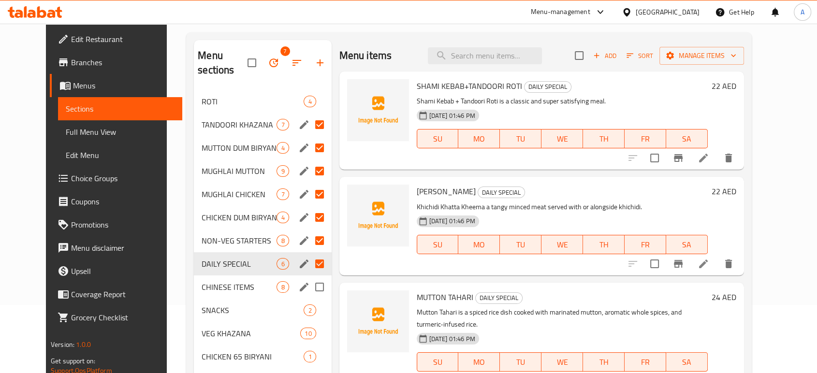
click at [309, 277] on input "Menu sections" at bounding box center [319, 287] width 20 height 20
checkbox input "true"
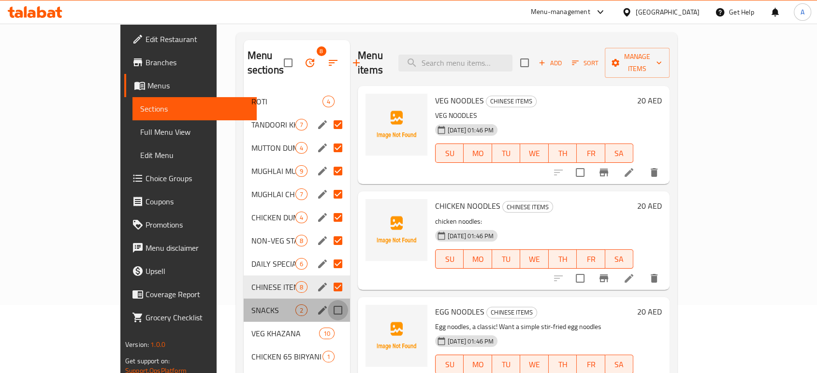
click at [328, 300] on input "Menu sections" at bounding box center [338, 310] width 20 height 20
checkbox input "true"
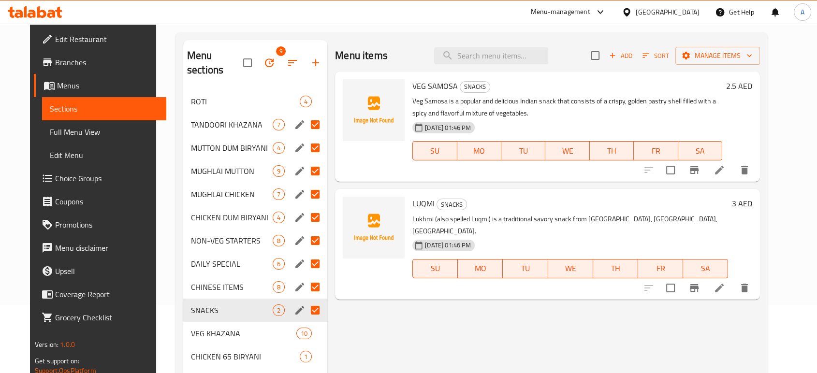
scroll to position [115, 0]
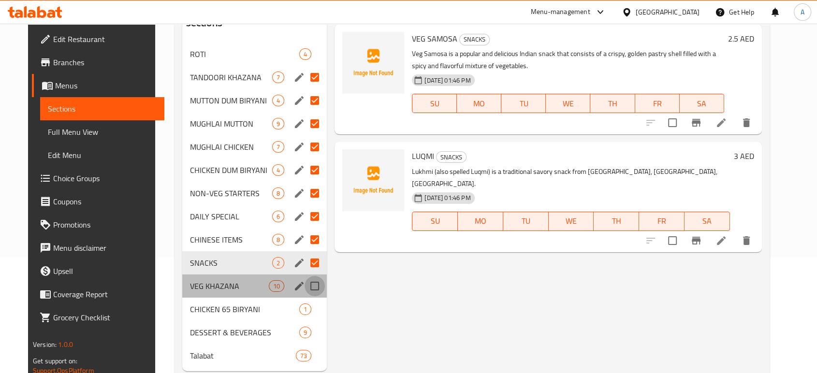
click at [310, 276] on input "Menu sections" at bounding box center [314, 286] width 20 height 20
checkbox input "true"
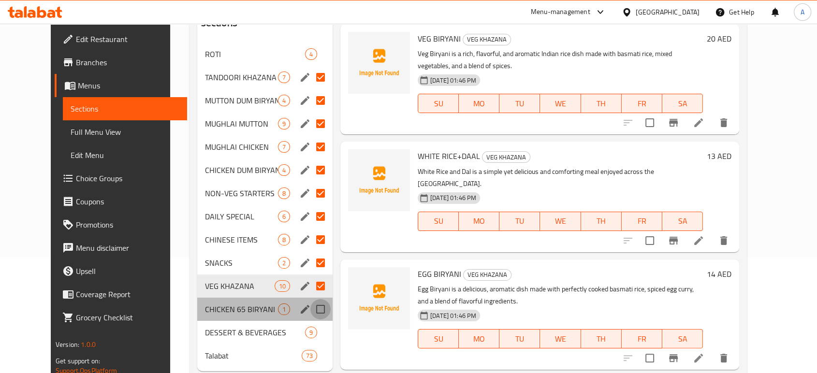
click at [310, 299] on input "Menu sections" at bounding box center [320, 309] width 20 height 20
checkbox input "true"
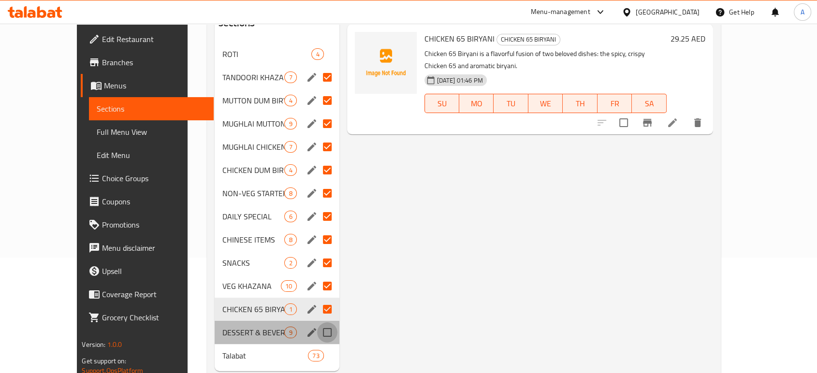
click at [317, 322] on input "Menu sections" at bounding box center [327, 332] width 20 height 20
checkbox input "true"
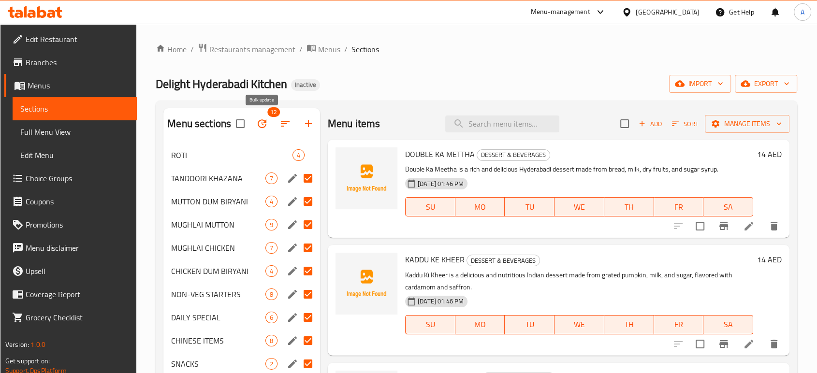
click at [267, 121] on button "button" at bounding box center [261, 123] width 23 height 23
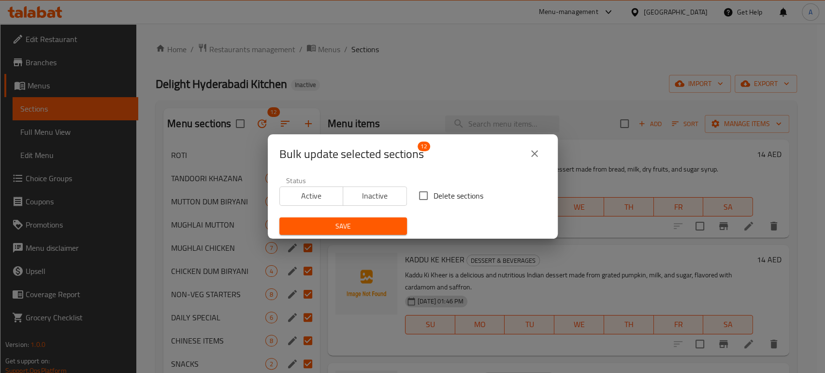
click at [461, 200] on span "Delete sections" at bounding box center [458, 196] width 50 height 12
click at [433, 200] on input "Delete sections" at bounding box center [423, 196] width 20 height 20
checkbox input "true"
click at [389, 227] on span "Save" at bounding box center [343, 226] width 112 height 12
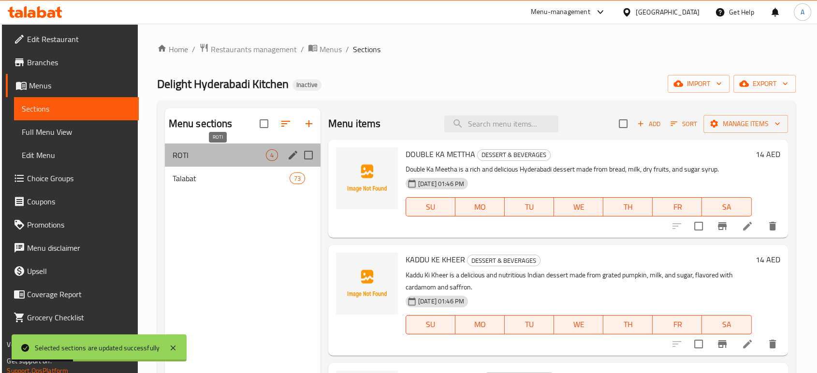
click at [261, 152] on span "ROTI" at bounding box center [219, 155] width 93 height 12
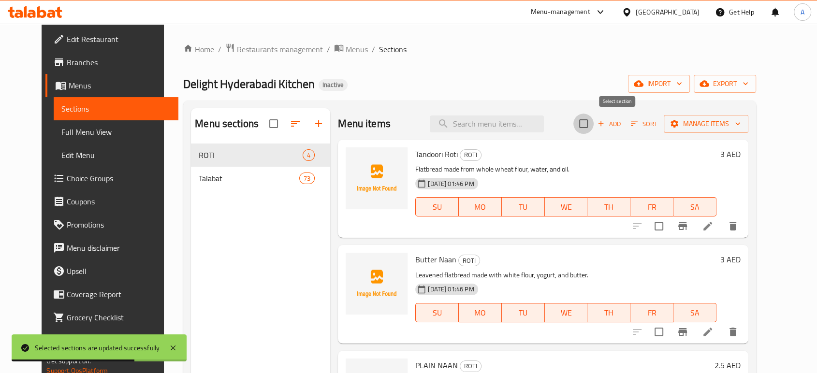
click at [593, 126] on input "checkbox" at bounding box center [583, 124] width 20 height 20
checkbox input "true"
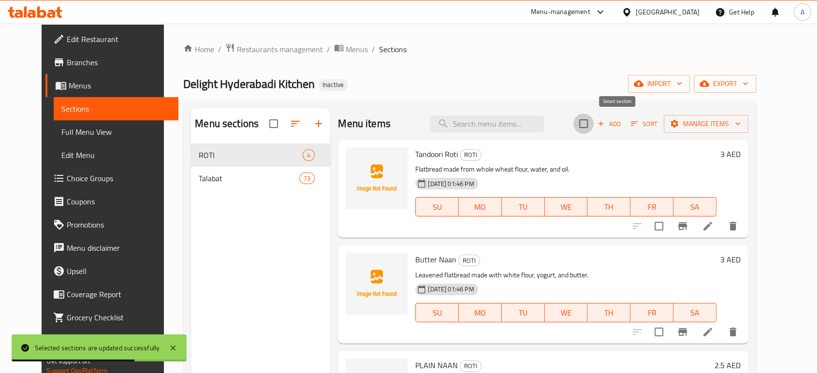
checkbox input "true"
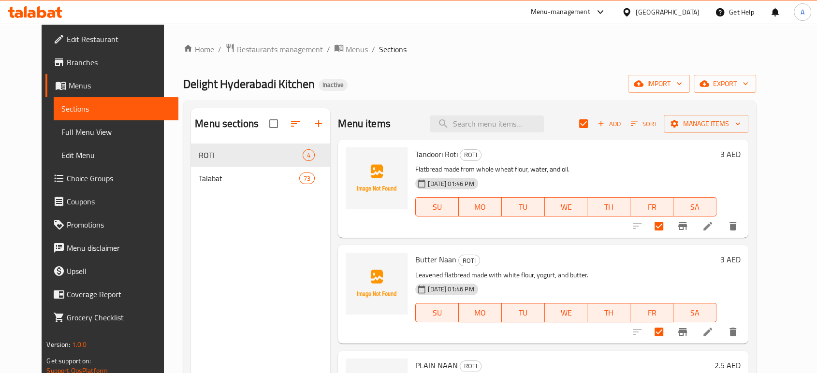
click at [496, 86] on div "Delight Hyderabadi Kitchen Inactive import export" at bounding box center [469, 84] width 572 height 18
click at [593, 123] on input "checkbox" at bounding box center [583, 124] width 20 height 20
checkbox input "false"
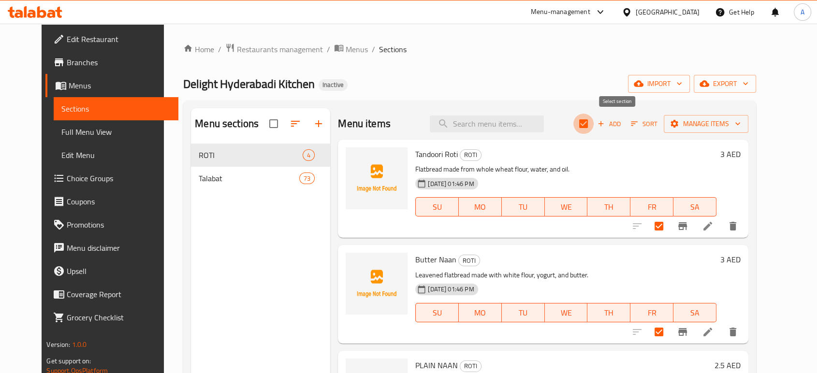
checkbox input "false"
click at [683, 9] on div "United Arab Emirates" at bounding box center [667, 12] width 64 height 11
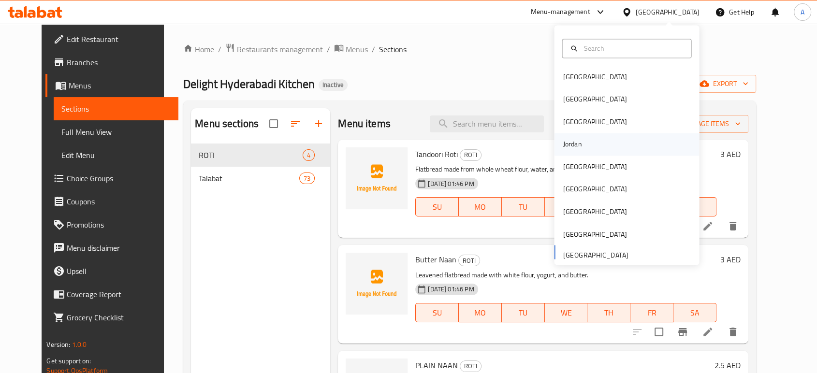
click at [589, 144] on div "Jordan" at bounding box center [626, 144] width 145 height 22
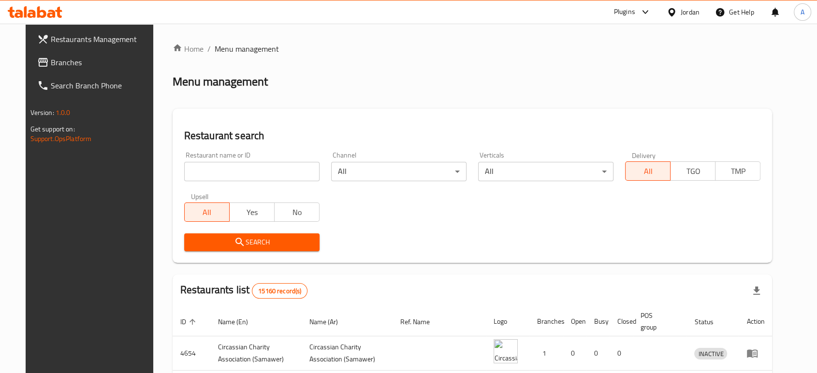
click at [44, 61] on div "Restaurants Management Branches Search Branch Phone Version: 1.0.0 Get support …" at bounding box center [409, 323] width 766 height 598
click at [51, 61] on span "Branches" at bounding box center [102, 63] width 103 height 12
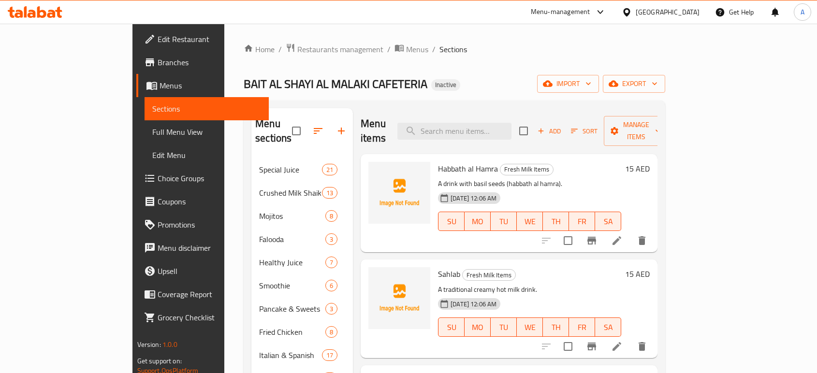
scroll to position [210, 0]
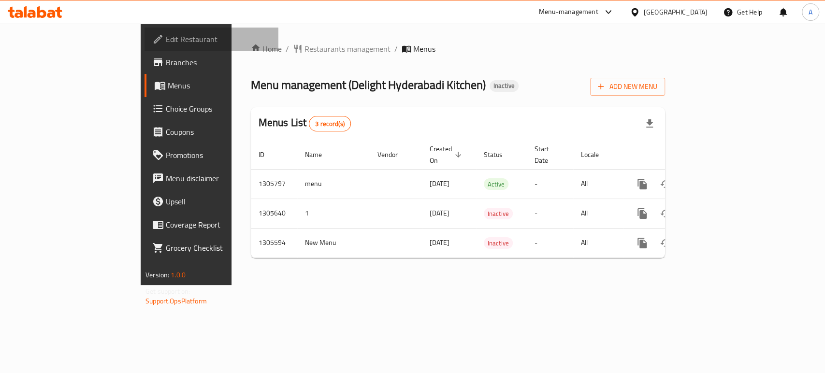
click at [166, 36] on span "Edit Restaurant" at bounding box center [218, 39] width 105 height 12
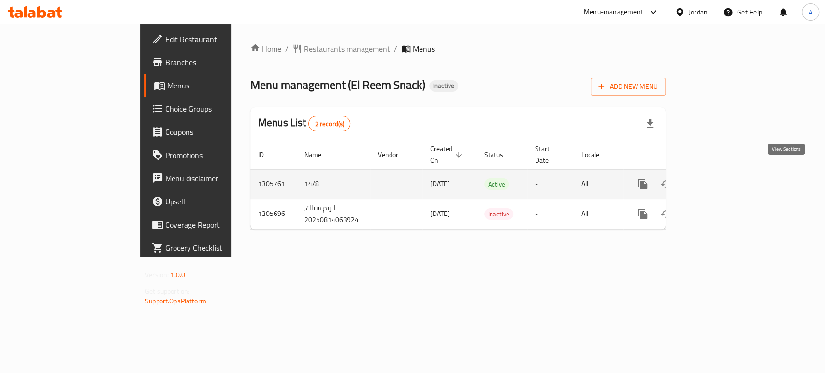
click at [718, 178] on icon "enhanced table" at bounding box center [712, 184] width 12 height 12
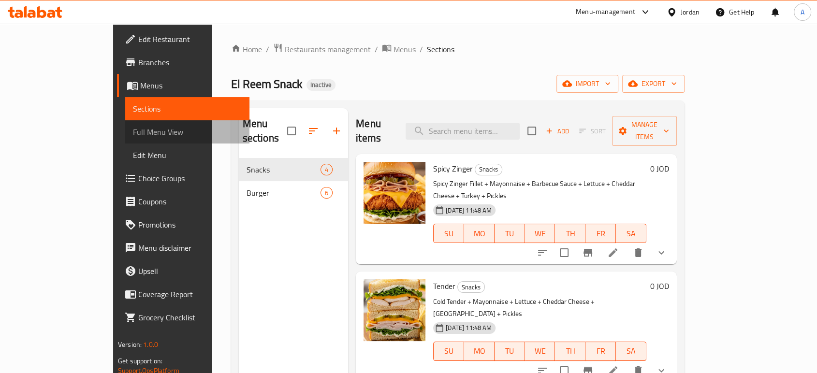
click at [133, 130] on span "Full Menu View" at bounding box center [187, 132] width 109 height 12
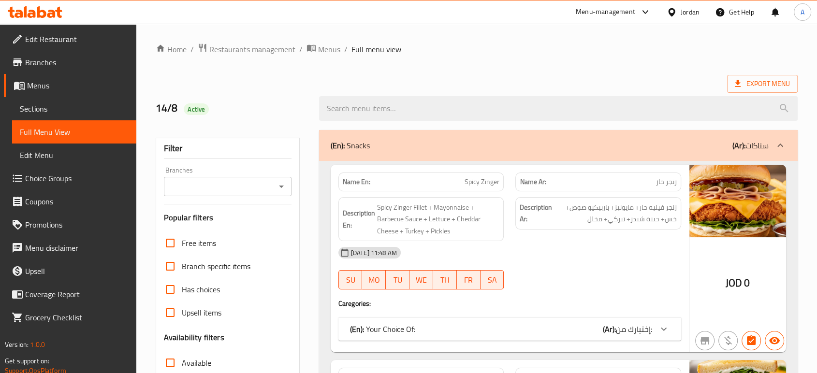
scroll to position [188, 0]
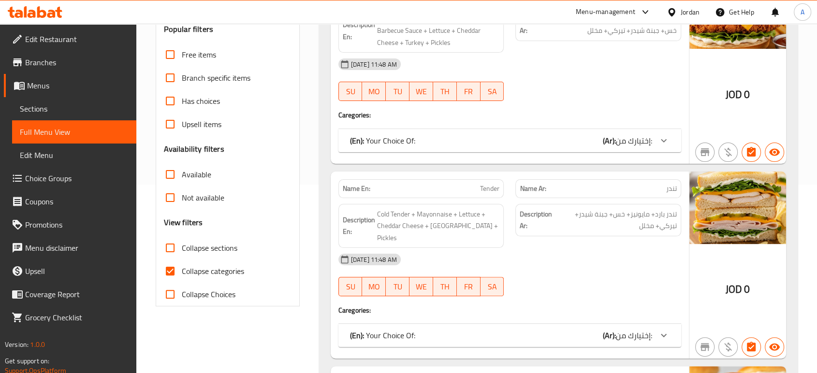
click at [176, 265] on input "Collapse categories" at bounding box center [169, 270] width 23 height 23
checkbox input "false"
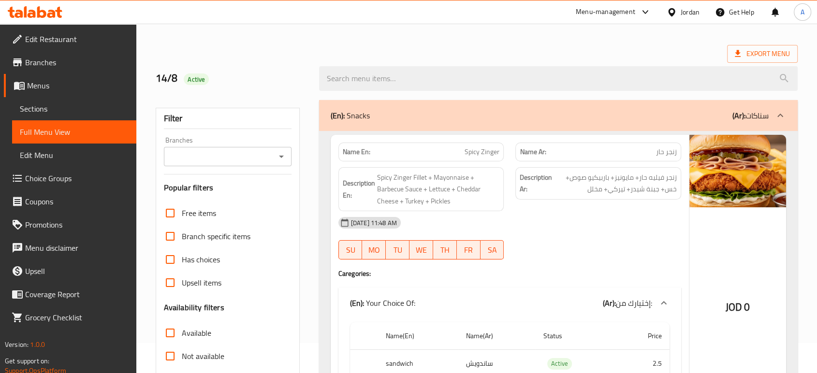
scroll to position [25, 0]
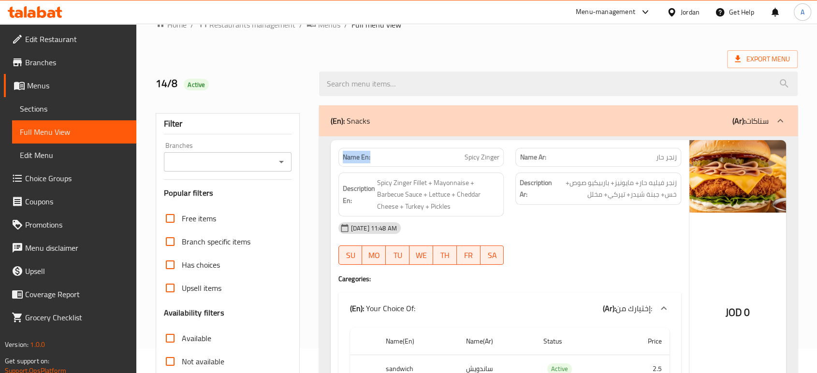
drag, startPoint x: 371, startPoint y: 158, endPoint x: 343, endPoint y: 158, distance: 28.5
click at [343, 158] on p "Name En: Spicy Zinger" at bounding box center [421, 157] width 157 height 10
copy strong "Name En:"
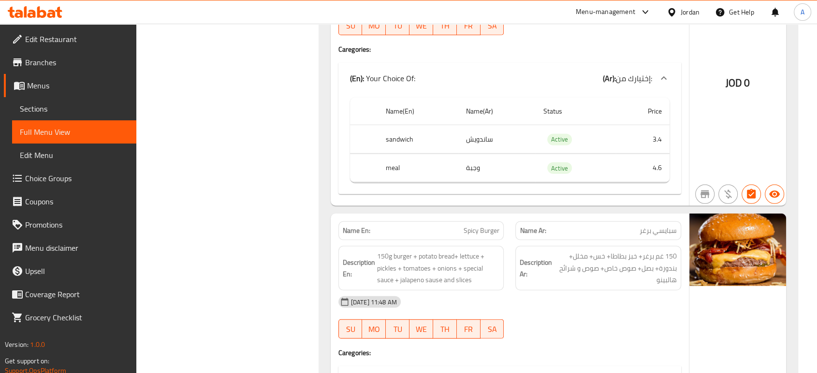
scroll to position [2865, 0]
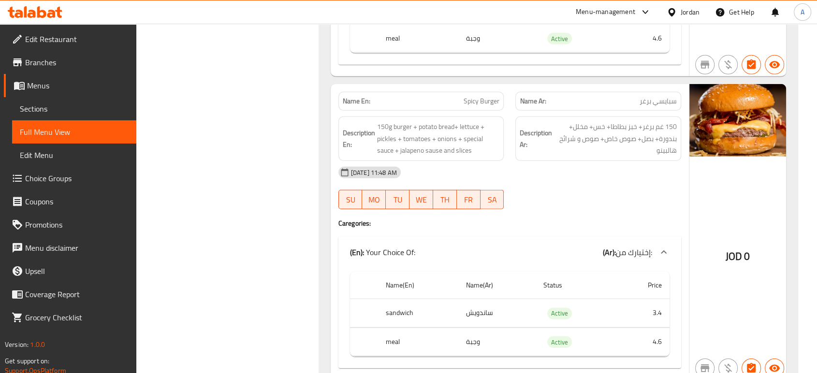
click at [367, 161] on div "[DATE] 11:48 AM" at bounding box center [509, 172] width 354 height 23
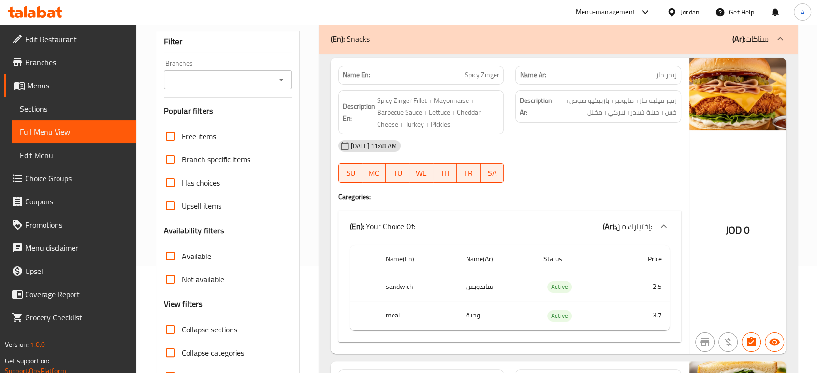
scroll to position [107, 0]
click at [486, 146] on div "[DATE] 11:48 AM" at bounding box center [509, 145] width 354 height 23
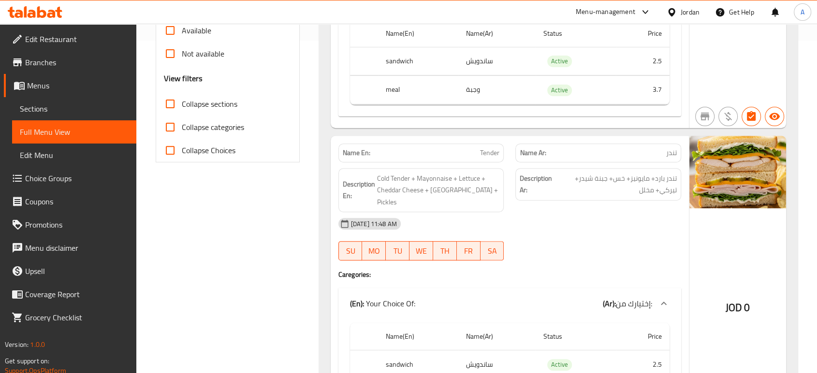
scroll to position [341, 0]
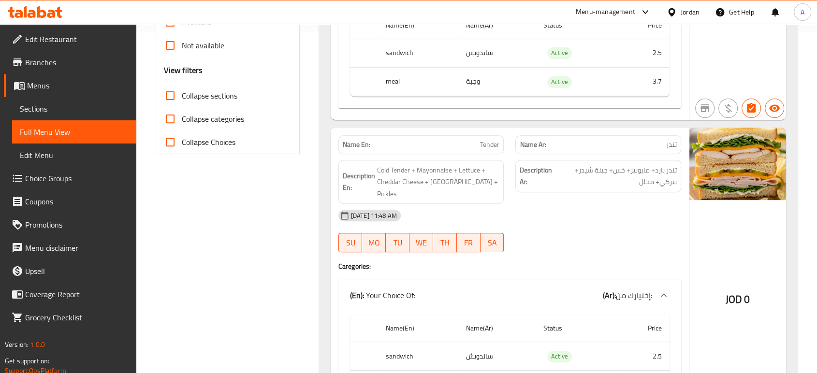
click at [508, 208] on div "[DATE] 11:48 AM" at bounding box center [509, 215] width 354 height 23
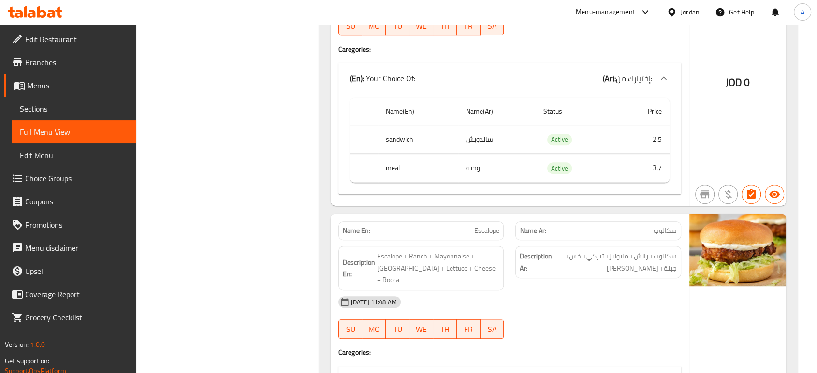
scroll to position [612, 0]
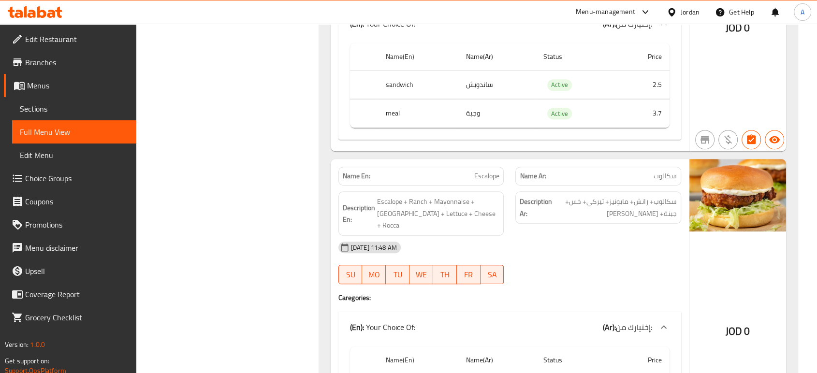
click at [493, 171] on span "Escalope" at bounding box center [486, 176] width 25 height 10
copy span "Escalope"
click at [672, 171] on span "سكالوب" at bounding box center [664, 176] width 23 height 10
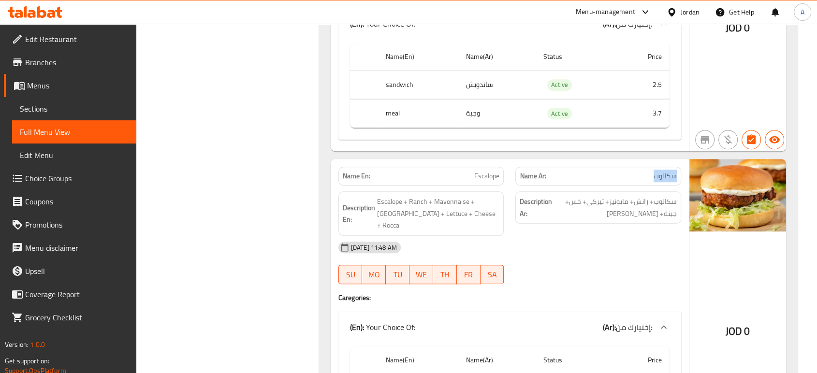
copy span "سكالوب"
click at [667, 171] on span "سكالوب" at bounding box center [664, 176] width 23 height 10
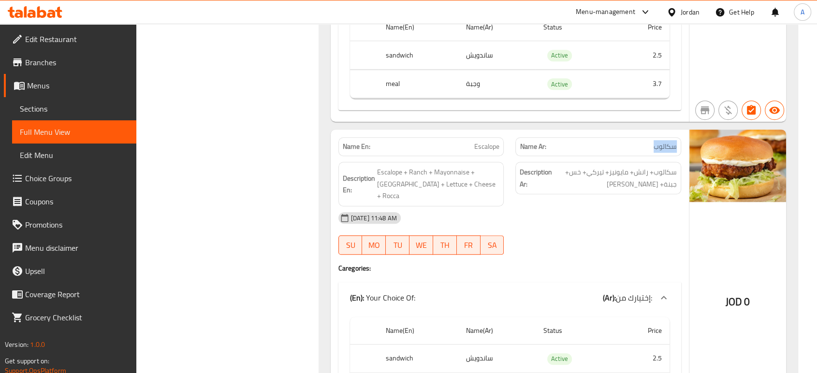
scroll to position [642, 0]
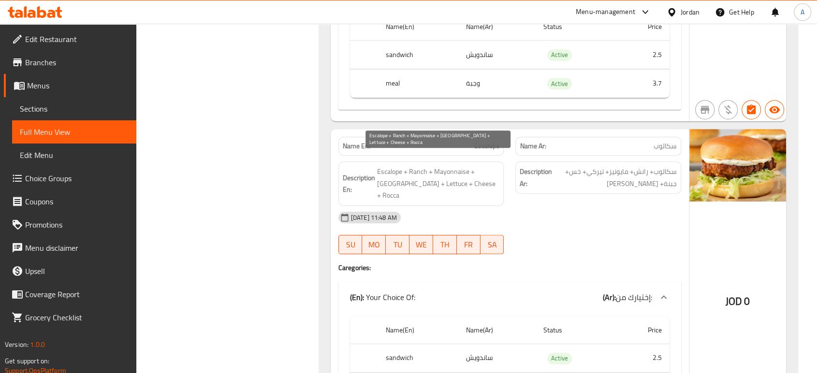
click at [475, 166] on span "Escalope + Ranch + Mayonnaise + Turkey + Lettuce + Cheese + Rocca" at bounding box center [438, 184] width 123 height 36
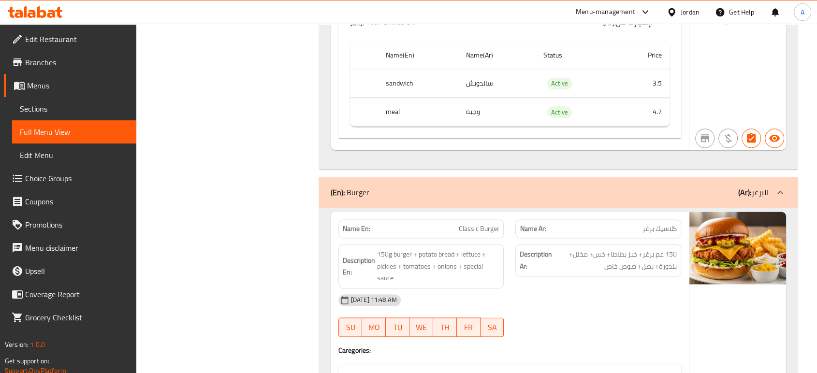
scroll to position [1233, 0]
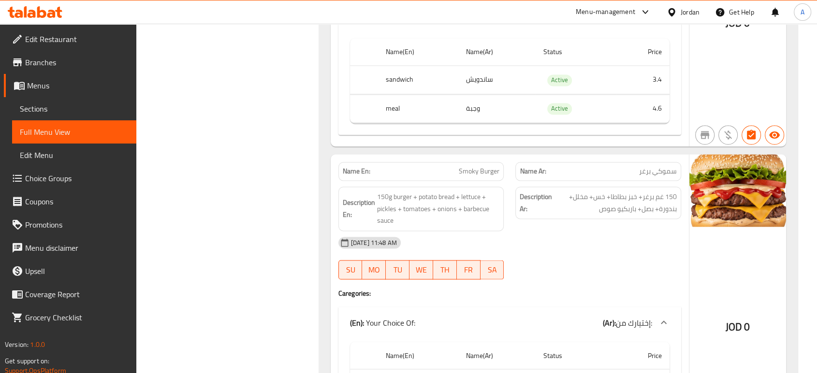
scroll to position [1594, 0]
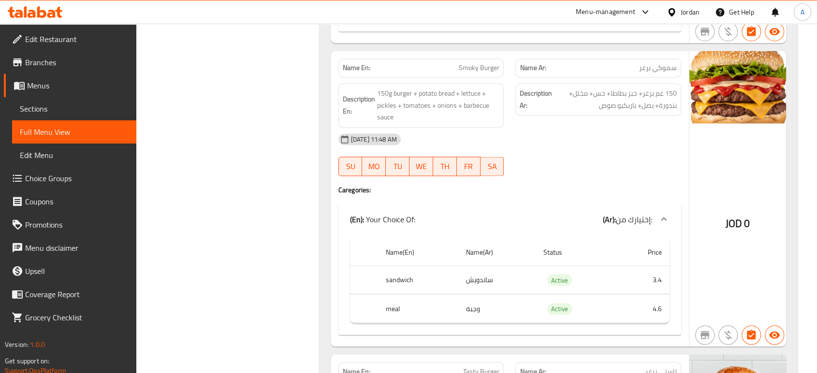
scroll to position [1697, 0]
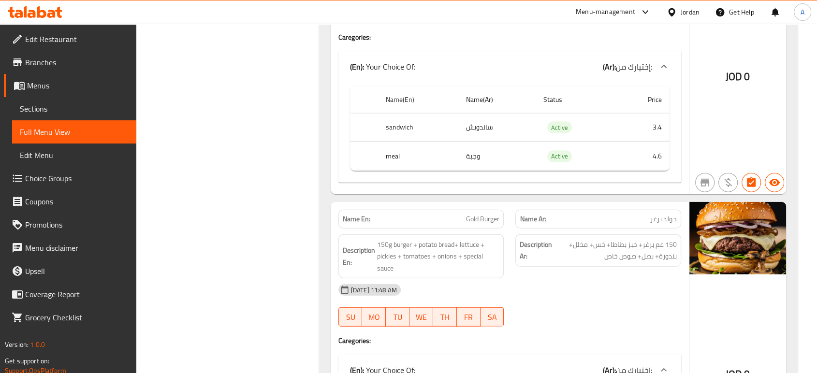
scroll to position [2148, 0]
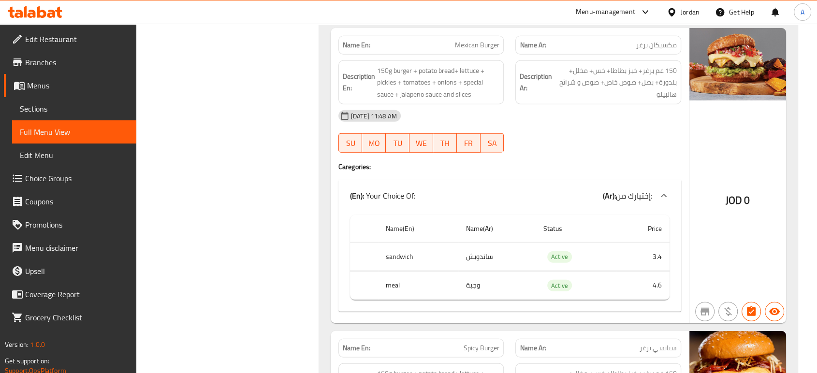
scroll to position [2734, 0]
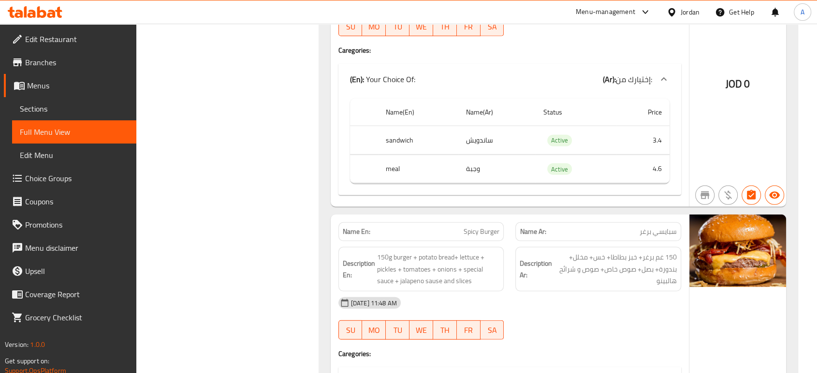
type button "5"
click at [475, 323] on span "FR" at bounding box center [469, 330] width 16 height 14
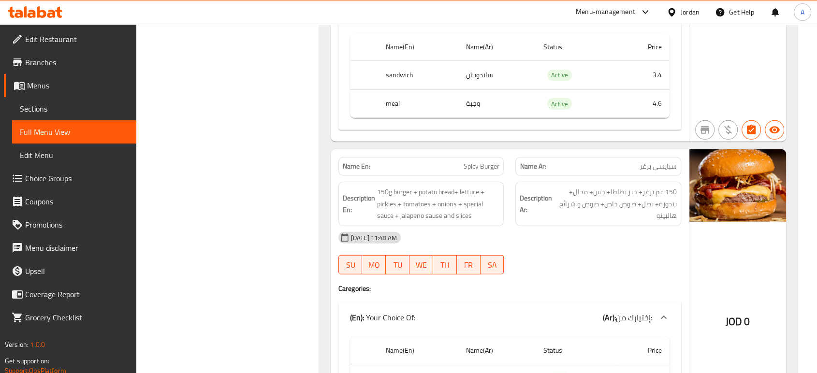
scroll to position [2801, 0]
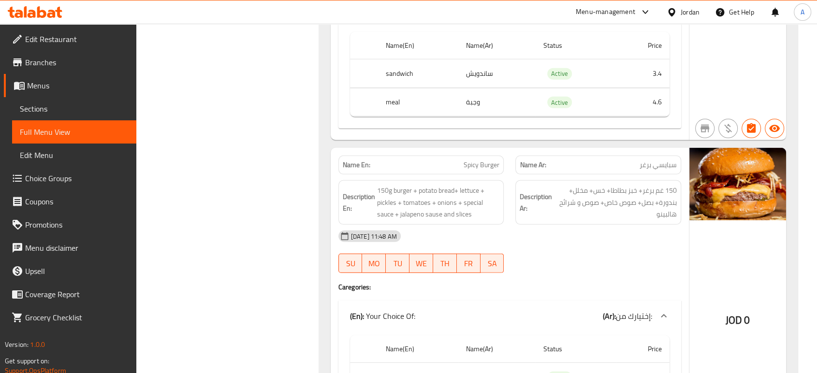
click at [486, 160] on span "Spicy Burger" at bounding box center [481, 165] width 36 height 10
click at [437, 185] on span "150g burger + potato bread+ lettuce + pickles + tomatoes + onions + special sau…" at bounding box center [438, 203] width 123 height 36
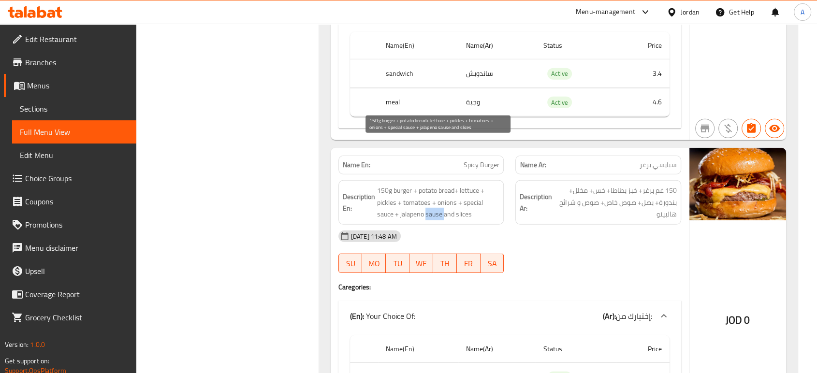
copy span "sause"
click at [490, 160] on span "Spicy Burger" at bounding box center [481, 165] width 36 height 10
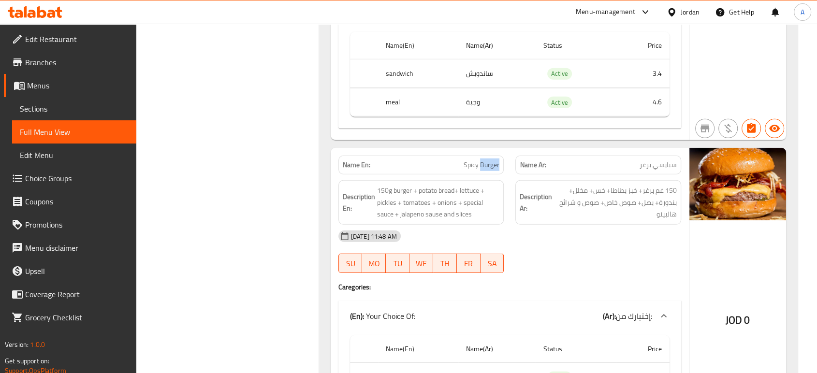
click at [490, 160] on span "Spicy Burger" at bounding box center [481, 165] width 36 height 10
copy span "Spicy Burger"
click at [59, 90] on span "Menus" at bounding box center [77, 86] width 101 height 12
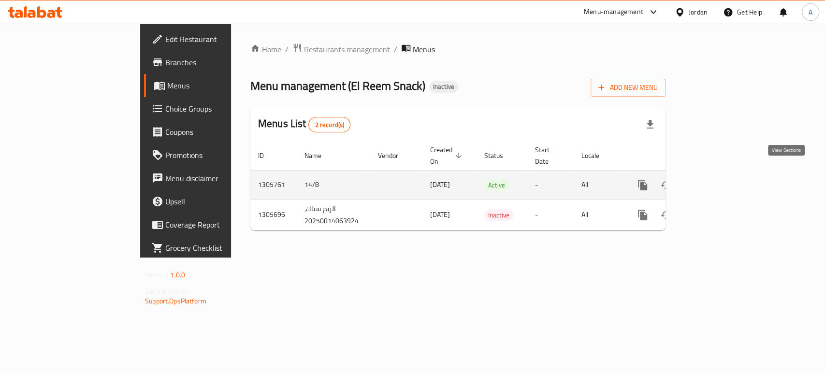
click at [718, 179] on icon "enhanced table" at bounding box center [712, 185] width 12 height 12
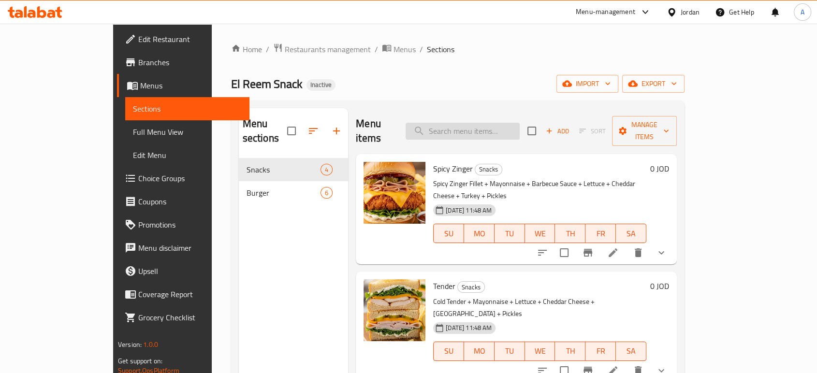
click at [509, 125] on input "search" at bounding box center [462, 131] width 114 height 17
paste input "Spicy Burger"
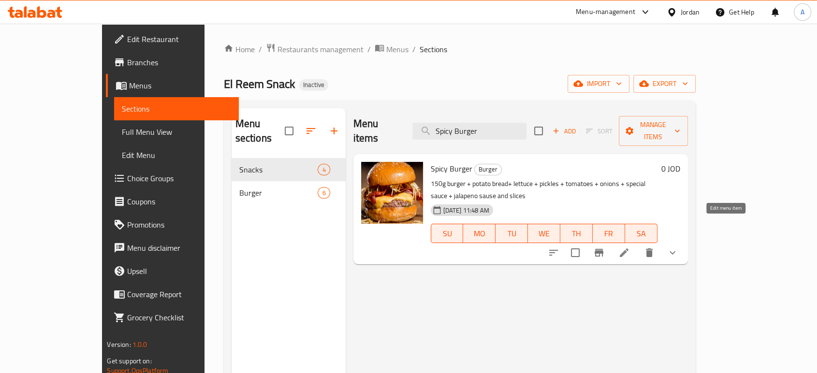
type input "Spicy Burger"
click at [630, 247] on icon at bounding box center [624, 253] width 12 height 12
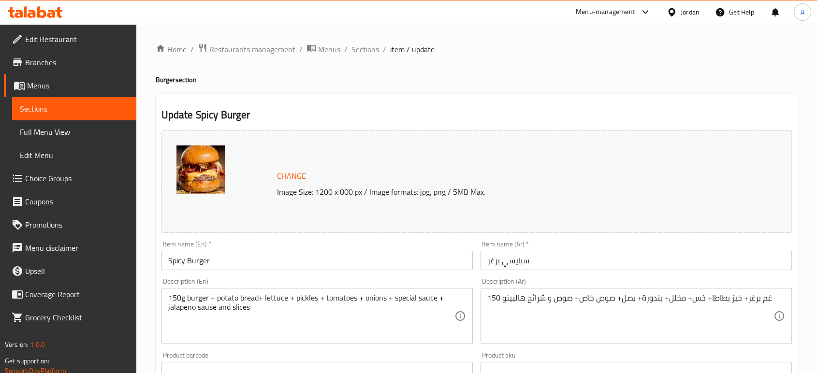
click at [423, 298] on textarea "150g burger + potato bread+ lettuce + pickles + tomatoes + onions + special sau…" at bounding box center [311, 316] width 286 height 46
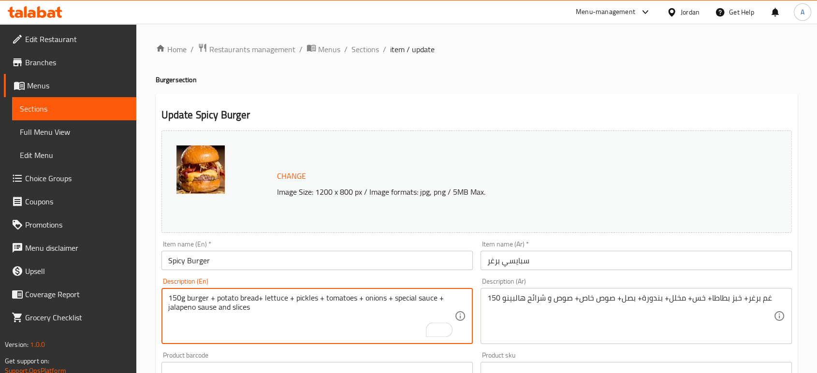
click at [208, 303] on textarea "150g burger + potato bread+ lettuce + pickles + tomatoes + onions + special sau…" at bounding box center [311, 316] width 286 height 46
click at [208, 308] on textarea "150g burger + potato bread+ lettuce + pickles + tomatoes + onions + special sau…" at bounding box center [311, 316] width 286 height 46
paste textarea "auce s"
click at [208, 308] on textarea "150g burger + potato bread+ lettuce + pickles + tomatoes + onions + special sau…" at bounding box center [311, 316] width 286 height 46
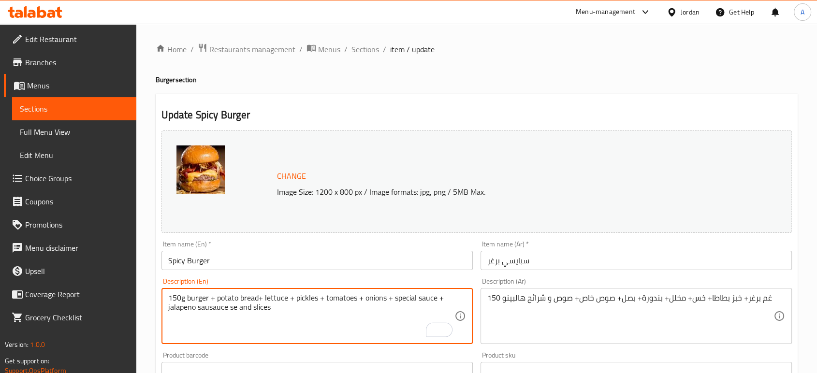
paste textarea "To enrich screen reader interactions, please activate Accessibility in Grammarl…"
click at [221, 306] on textarea "150g burger + potato bread+ lettuce + pickles + tomatoes + onions + special sau…" at bounding box center [311, 316] width 286 height 46
type textarea "150g burger + potato bread+ lettuce + pickles + tomatoes + onions + special sau…"
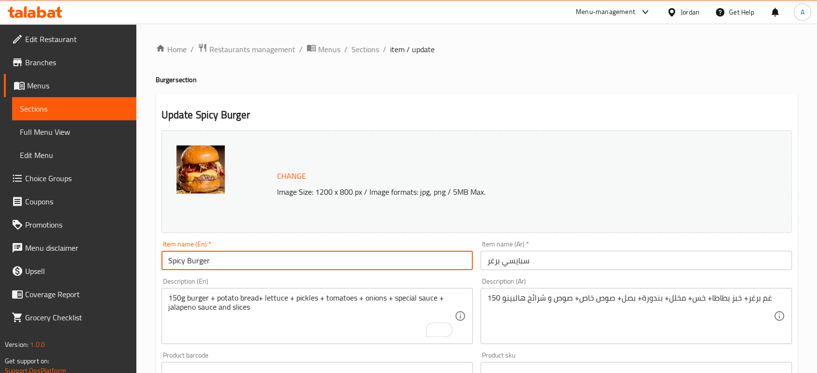
click at [248, 260] on input "Spicy Burger" at bounding box center [316, 260] width 311 height 19
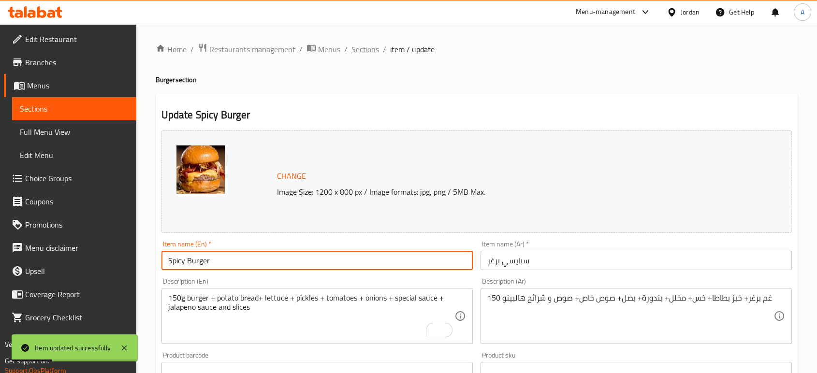
click at [371, 45] on span "Sections" at bounding box center [365, 49] width 28 height 12
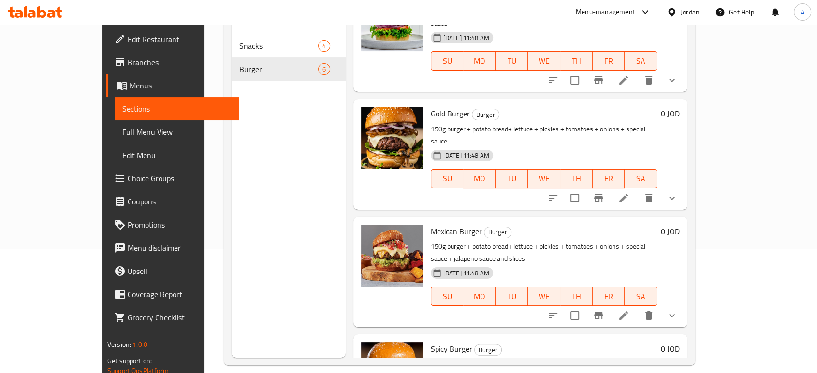
scroll to position [125, 0]
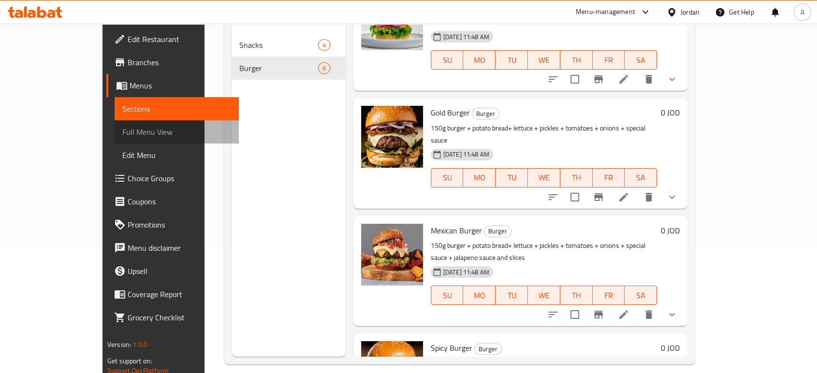
click at [122, 134] on span "Full Menu View" at bounding box center [176, 132] width 109 height 12
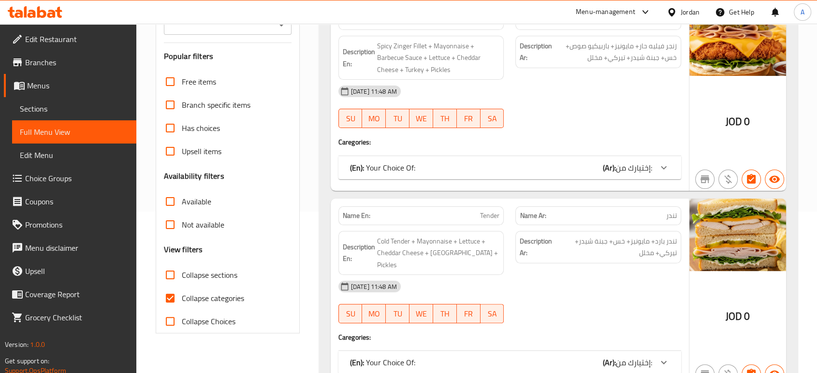
scroll to position [162, 0]
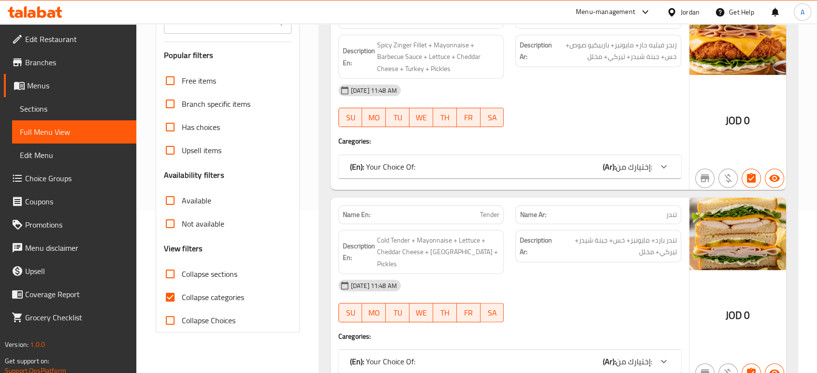
click at [201, 297] on span "Collapse categories" at bounding box center [213, 297] width 62 height 12
click at [182, 297] on input "Collapse categories" at bounding box center [169, 297] width 23 height 23
checkbox input "false"
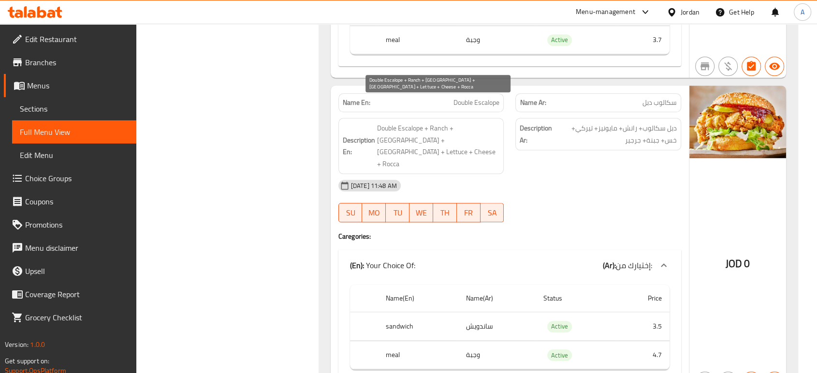
scroll to position [990, 0]
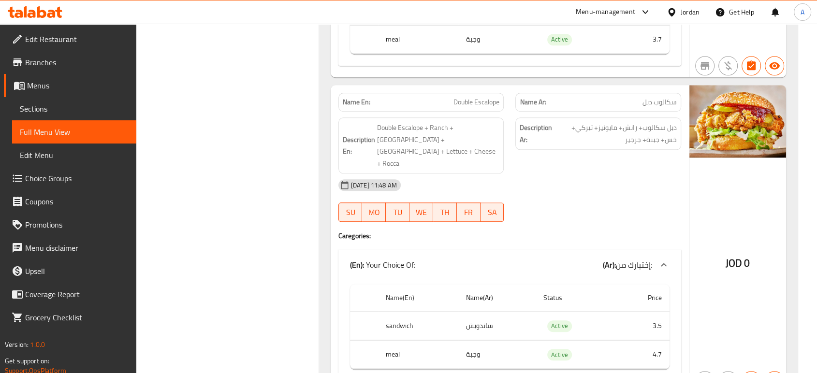
click at [630, 216] on div at bounding box center [597, 222] width 177 height 12
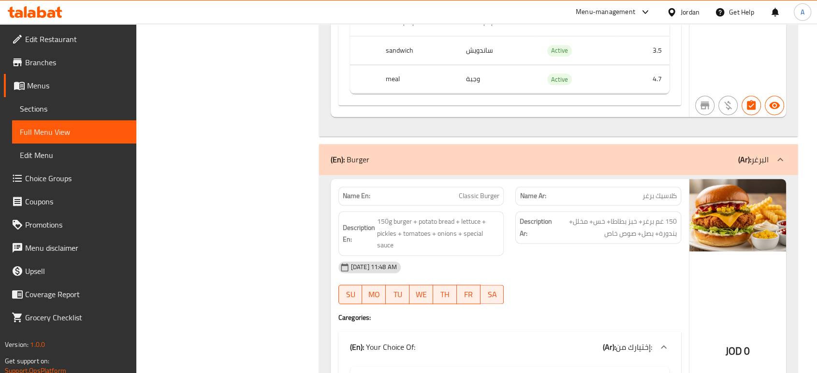
scroll to position [1268, 0]
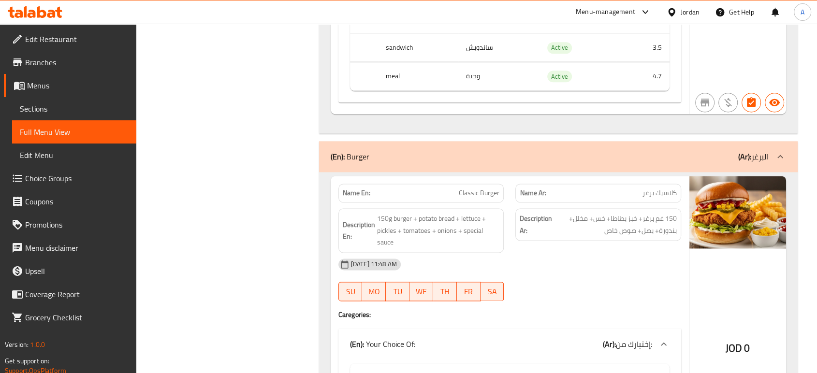
drag, startPoint x: 644, startPoint y: 223, endPoint x: 594, endPoint y: 256, distance: 59.6
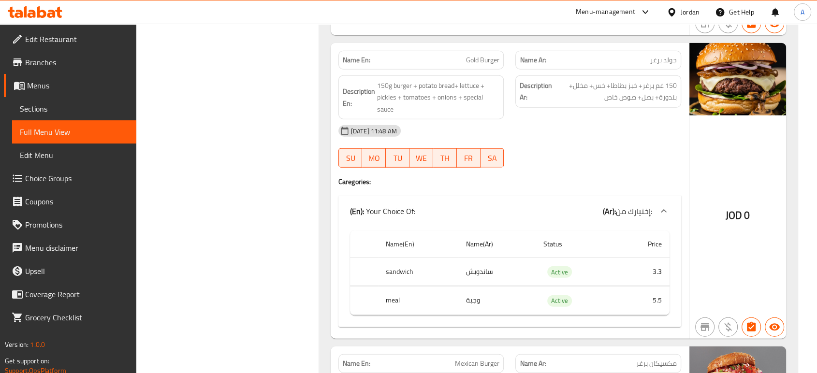
scroll to position [2300, 0]
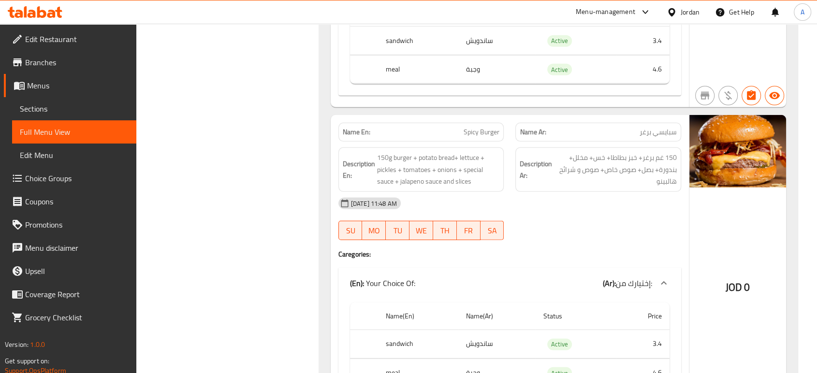
scroll to position [2865, 0]
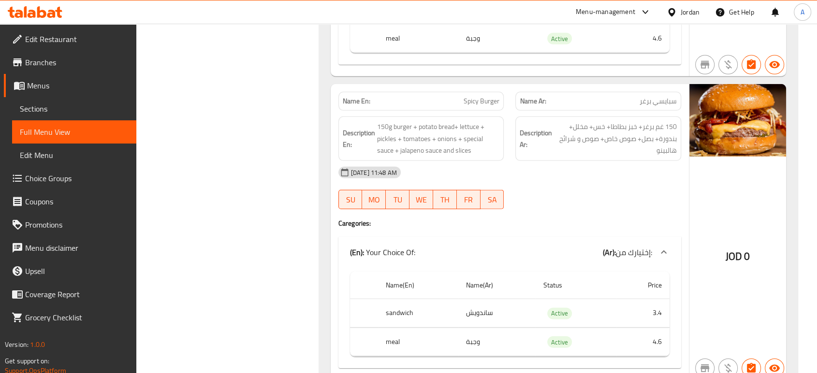
click at [520, 161] on div "14-08-2025 11:48 AM SU MO TU WE TH FR SA" at bounding box center [509, 188] width 354 height 54
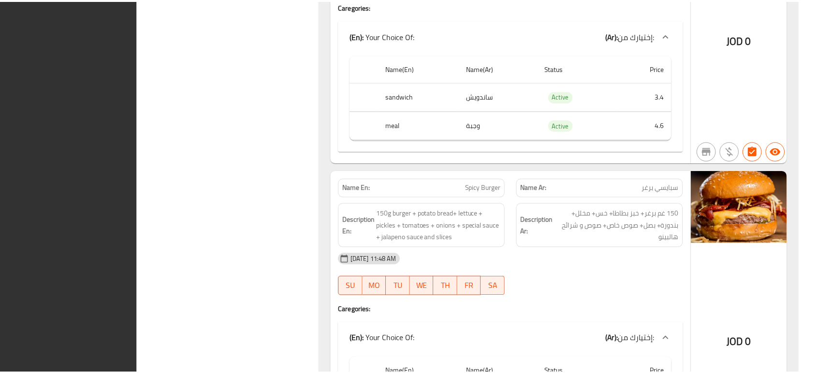
scroll to position [2841, 0]
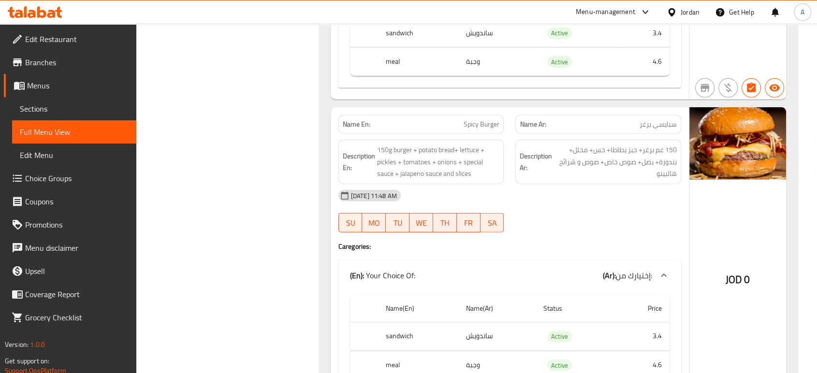
click at [519, 150] on strong "Description Ar:" at bounding box center [535, 162] width 32 height 24
click at [113, 45] on link "Edit Restaurant" at bounding box center [70, 39] width 132 height 23
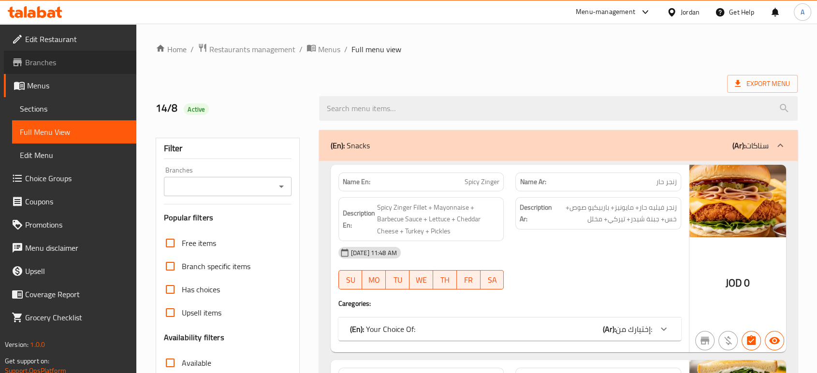
click at [64, 60] on span "Branches" at bounding box center [76, 63] width 103 height 12
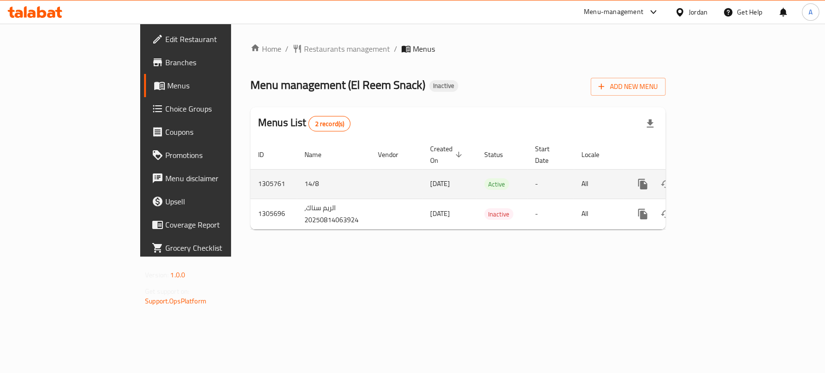
click at [724, 173] on div "enhanced table" at bounding box center [677, 184] width 93 height 23
click at [718, 178] on icon "enhanced table" at bounding box center [712, 184] width 12 height 12
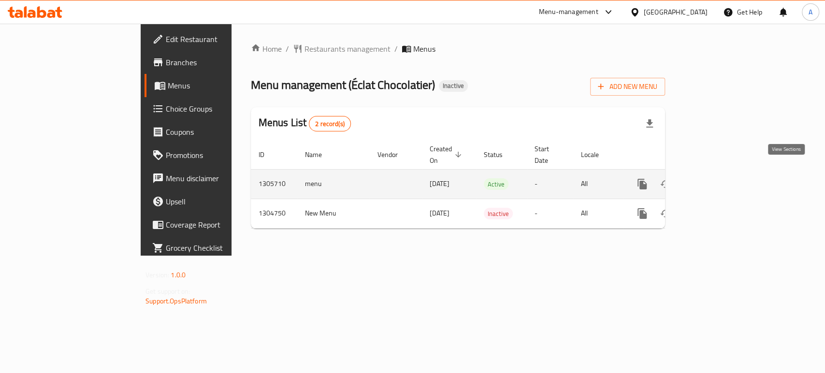
click at [723, 177] on link "enhanced table" at bounding box center [711, 184] width 23 height 23
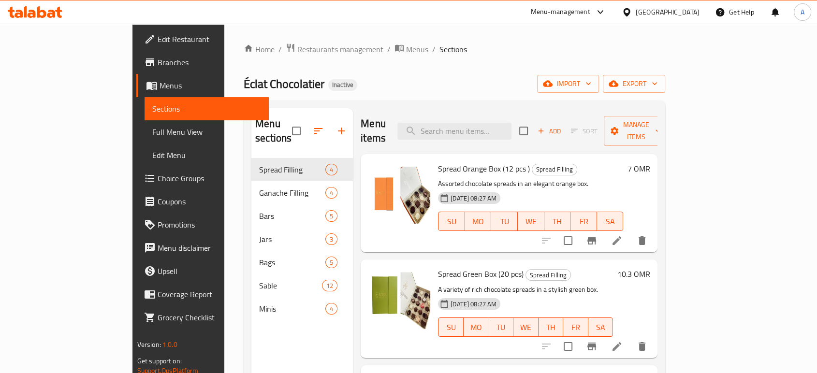
click at [152, 130] on span "Full Menu View" at bounding box center [206, 132] width 109 height 12
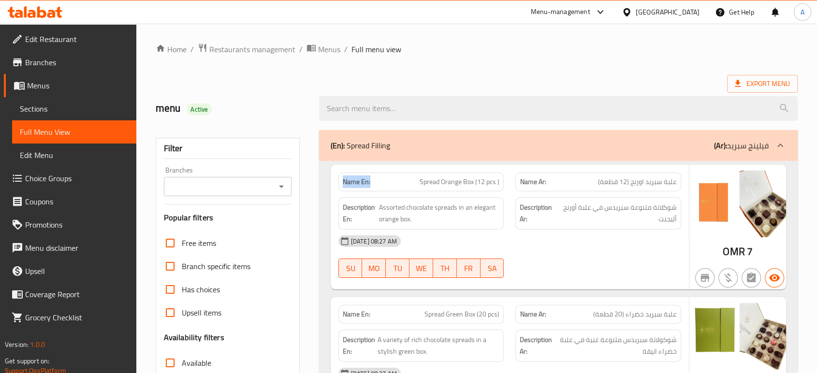
drag, startPoint x: 389, startPoint y: 181, endPoint x: 341, endPoint y: 177, distance: 48.0
click at [341, 177] on div "Name En: Spread Orange Box (12 pcs )" at bounding box center [421, 182] width 166 height 19
copy strong "Name En:"
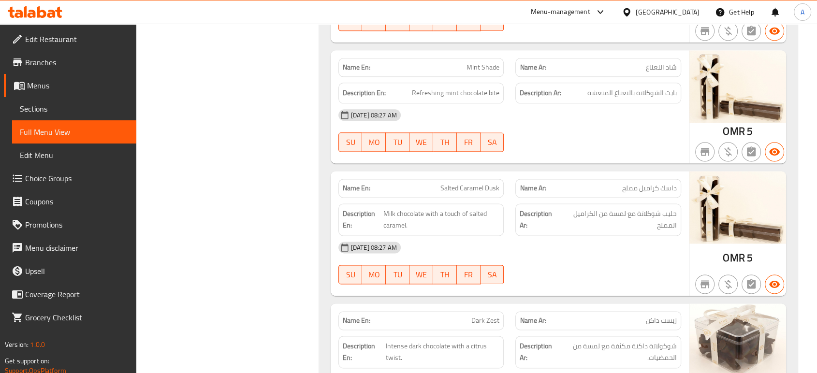
scroll to position [4967, 0]
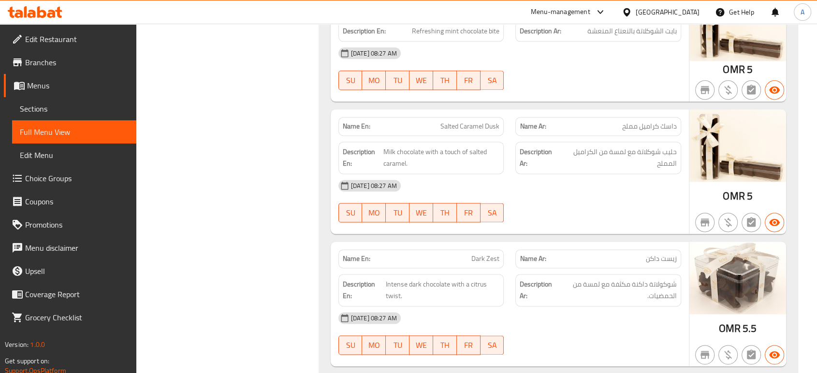
drag, startPoint x: 67, startPoint y: 42, endPoint x: 72, endPoint y: 44, distance: 5.8
click at [67, 42] on span "Edit Restaurant" at bounding box center [76, 39] width 103 height 12
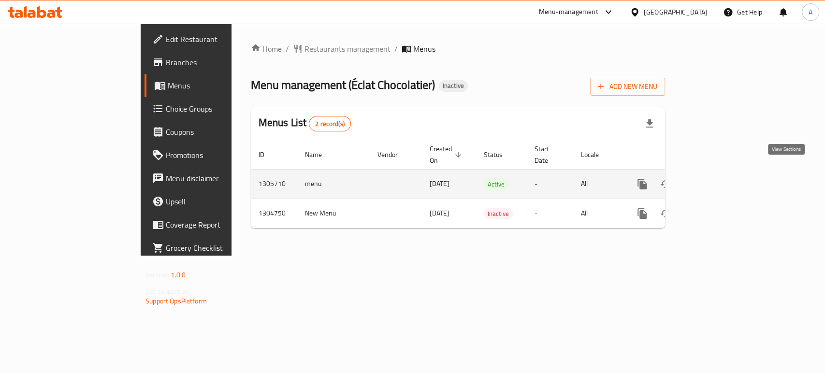
click at [716, 180] on icon "enhanced table" at bounding box center [711, 184] width 9 height 9
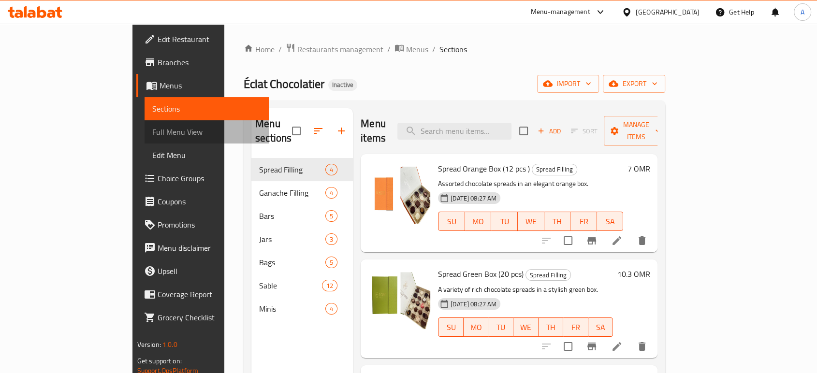
click at [152, 129] on span "Full Menu View" at bounding box center [206, 132] width 109 height 12
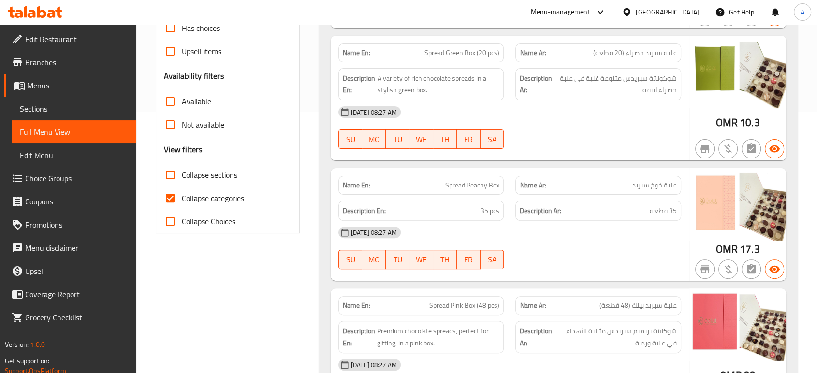
scroll to position [263, 0]
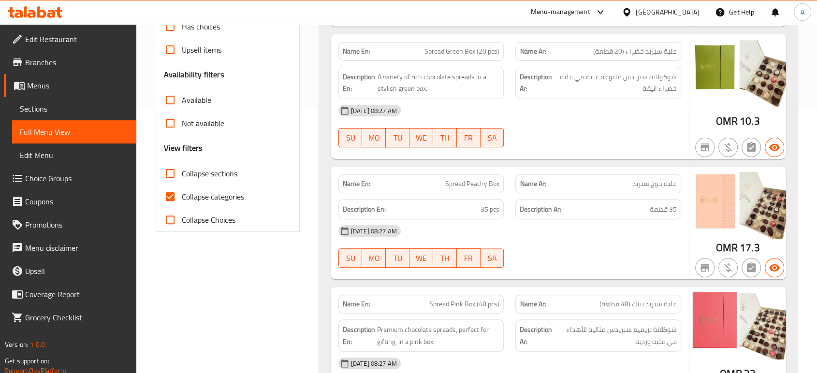
click at [542, 88] on strong "Description Ar:" at bounding box center [535, 83] width 33 height 24
click at [458, 186] on span "Spread Peachy Box" at bounding box center [472, 184] width 54 height 10
copy span "Spread Peachy Box"
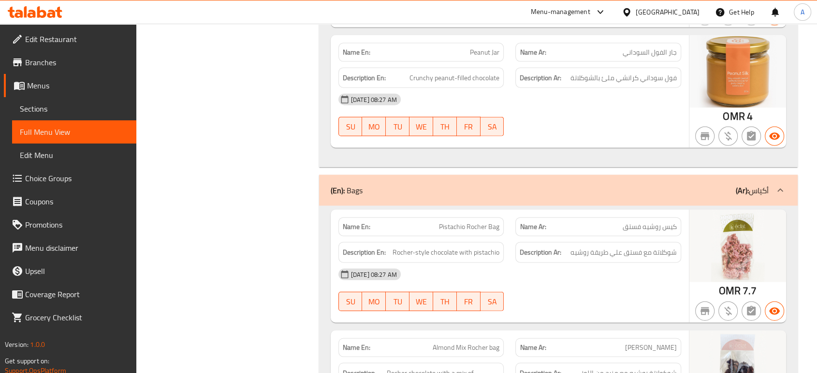
scroll to position [2250, 0]
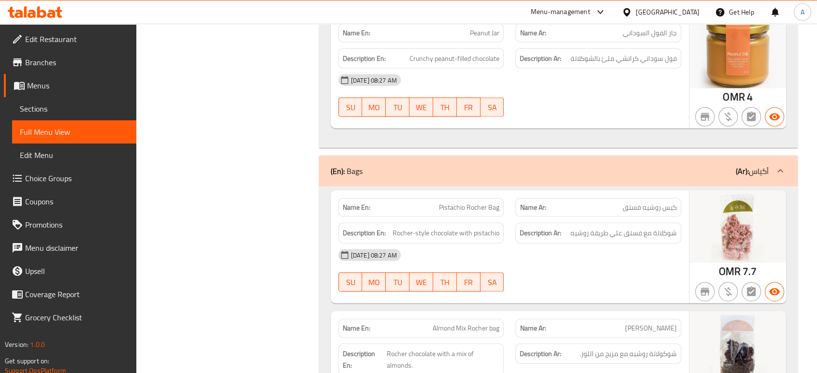
copy span "Bag"
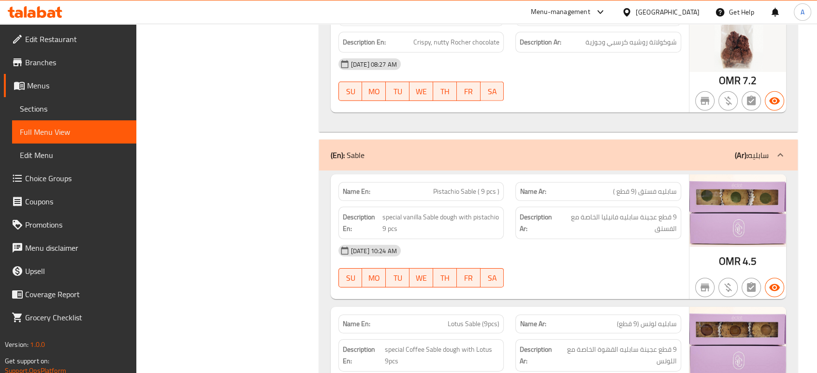
scroll to position [2948, 0]
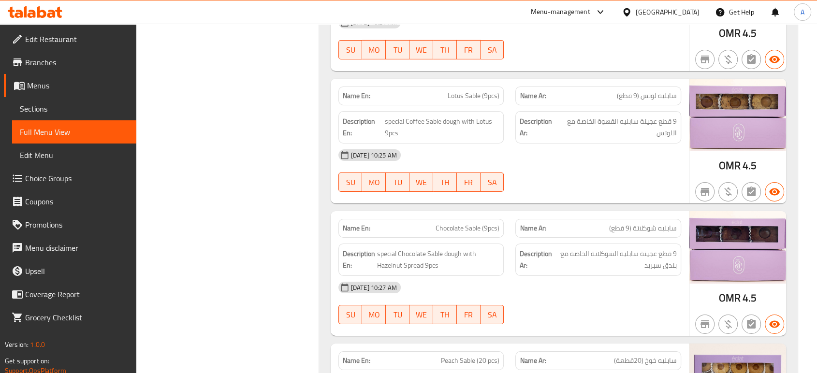
scroll to position [3216, 0]
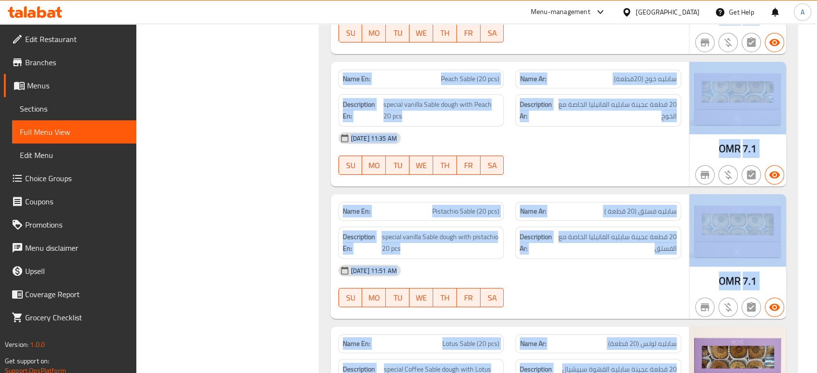
drag, startPoint x: 576, startPoint y: 259, endPoint x: 603, endPoint y: 390, distance: 134.2
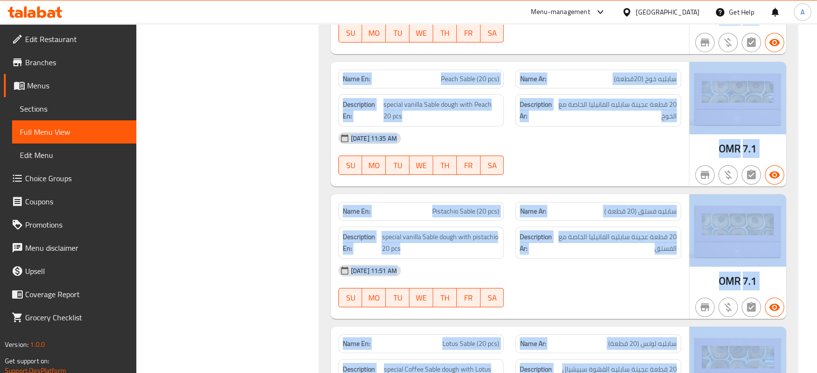
scroll to position [3557, 0]
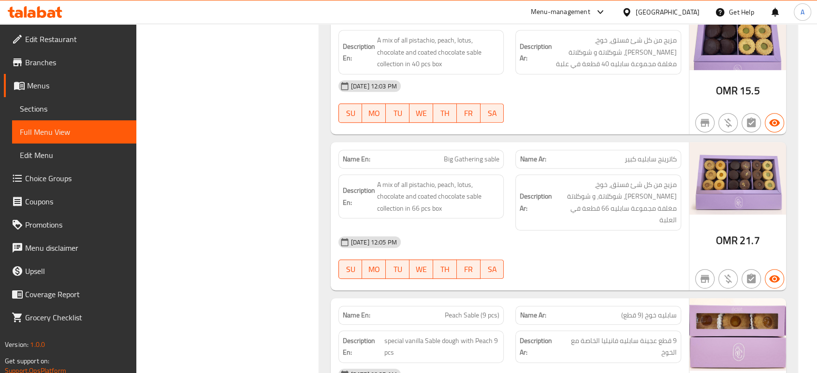
scroll to position [4201, 0]
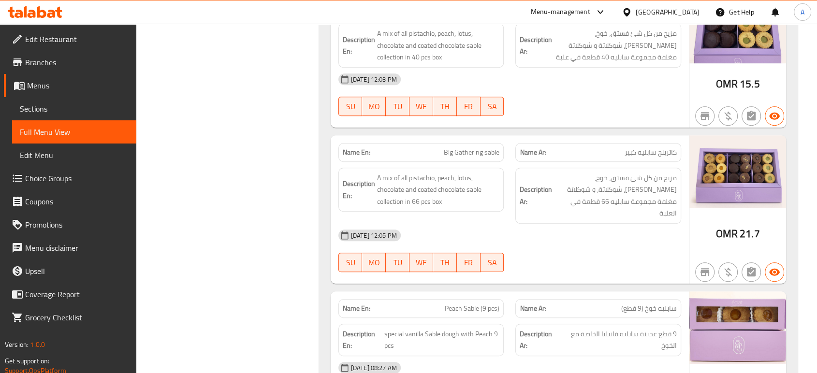
click at [668, 224] on div "[DATE] 12:05 PM" at bounding box center [509, 235] width 354 height 23
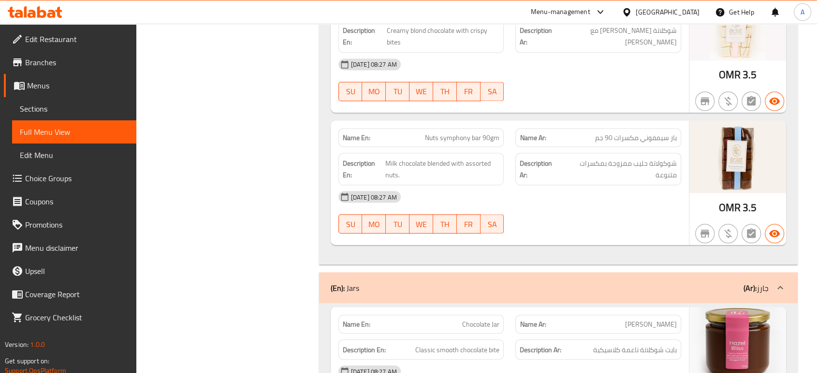
scroll to position [1825, 0]
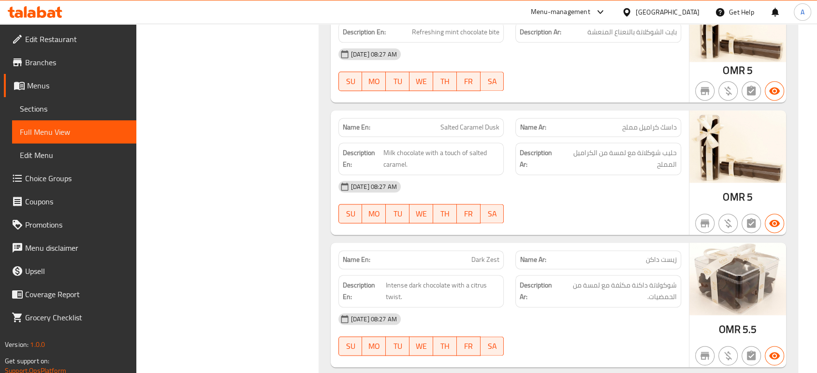
scroll to position [4967, 0]
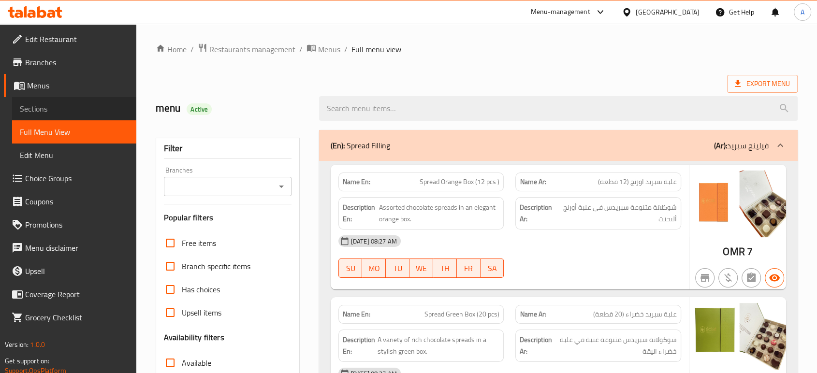
click at [31, 109] on span "Sections" at bounding box center [74, 109] width 109 height 12
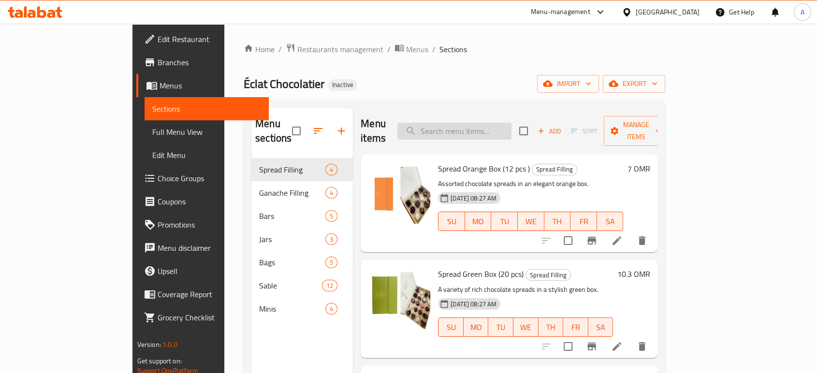
click at [483, 125] on input "search" at bounding box center [454, 131] width 114 height 17
paste input "Spread Peachy Box"
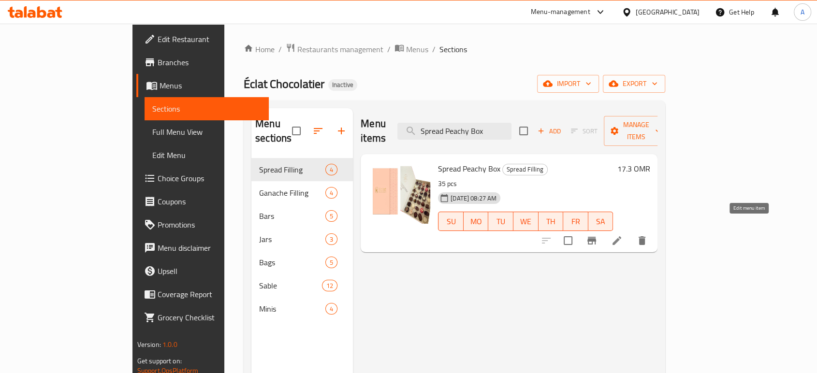
type input "Spread Peachy Box"
click at [622, 235] on icon at bounding box center [617, 241] width 12 height 12
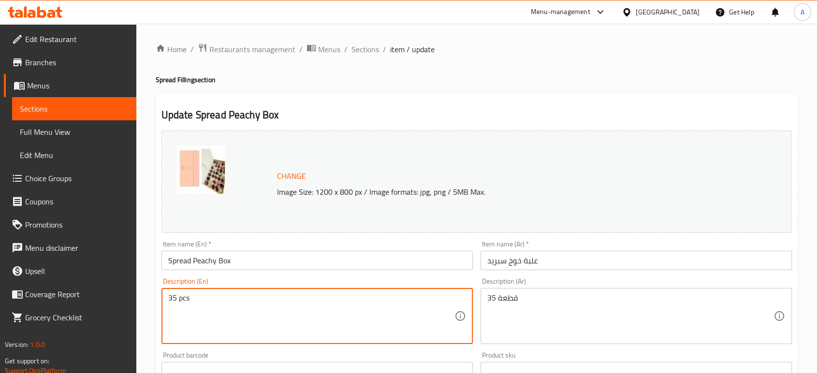
click at [194, 299] on textarea "35 pcs" at bounding box center [311, 316] width 286 height 46
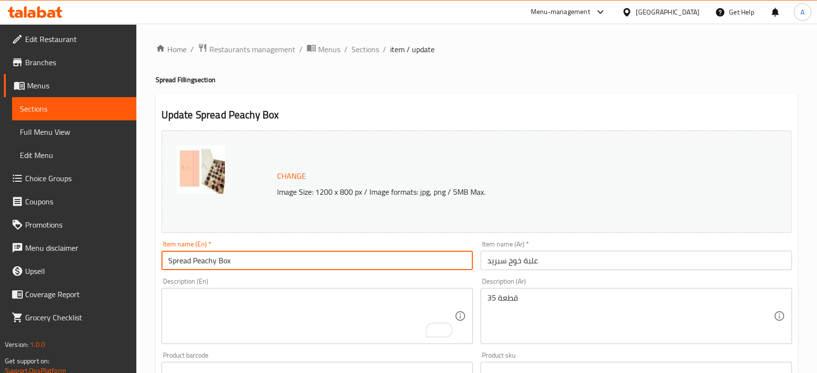
click at [289, 261] on input "Spread Peachy Box" at bounding box center [316, 260] width 311 height 19
paste input "35 pcs"
type input "Spread Peachy Box 35 pcs"
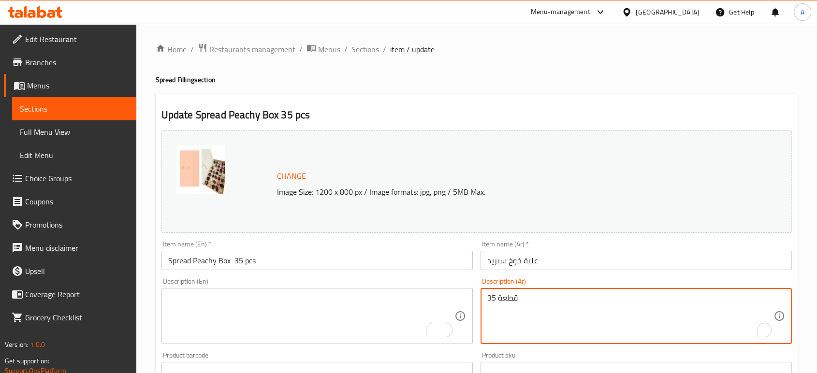
click at [539, 301] on textarea "35 قطعة" at bounding box center [630, 316] width 286 height 46
click at [557, 260] on input "علبة خوخ سبريد" at bounding box center [635, 260] width 311 height 19
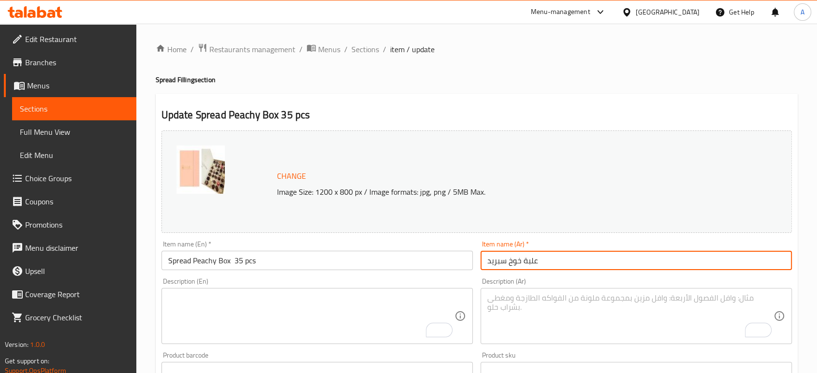
paste input "35 قطعة"
type input "علبة خوخ سبريد 35 قطعة"
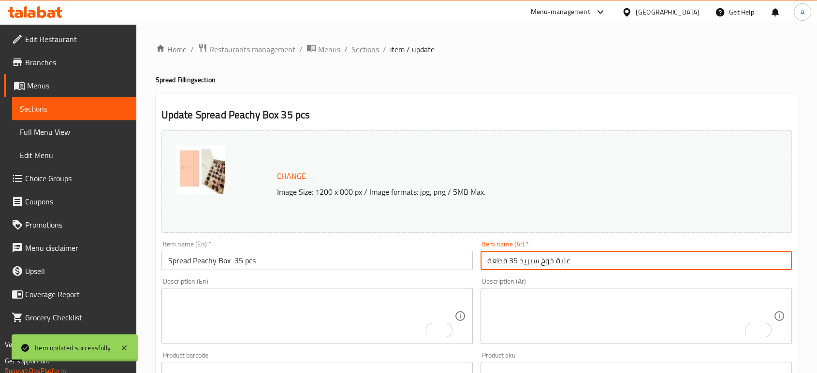
click at [369, 49] on span "Sections" at bounding box center [365, 49] width 28 height 12
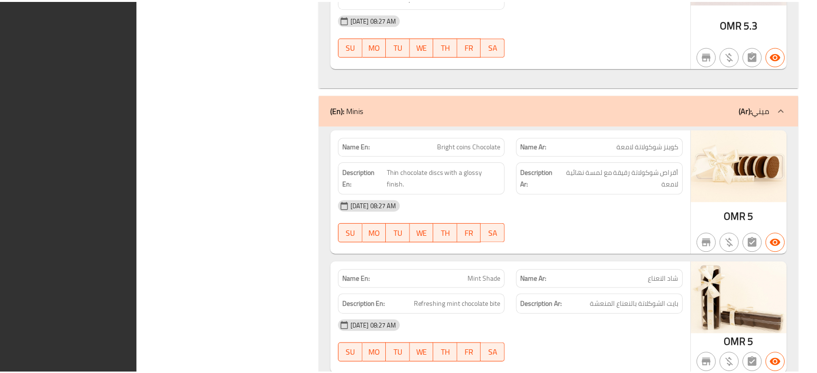
scroll to position [4955, 0]
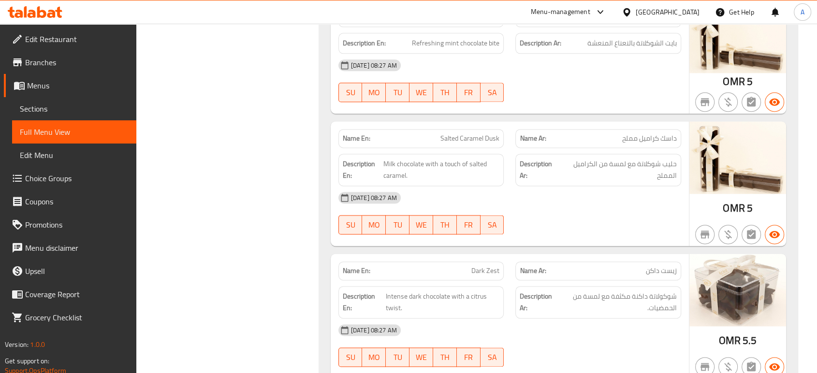
click at [55, 40] on span "Edit Restaurant" at bounding box center [76, 39] width 103 height 12
